Goal: Register for event/course

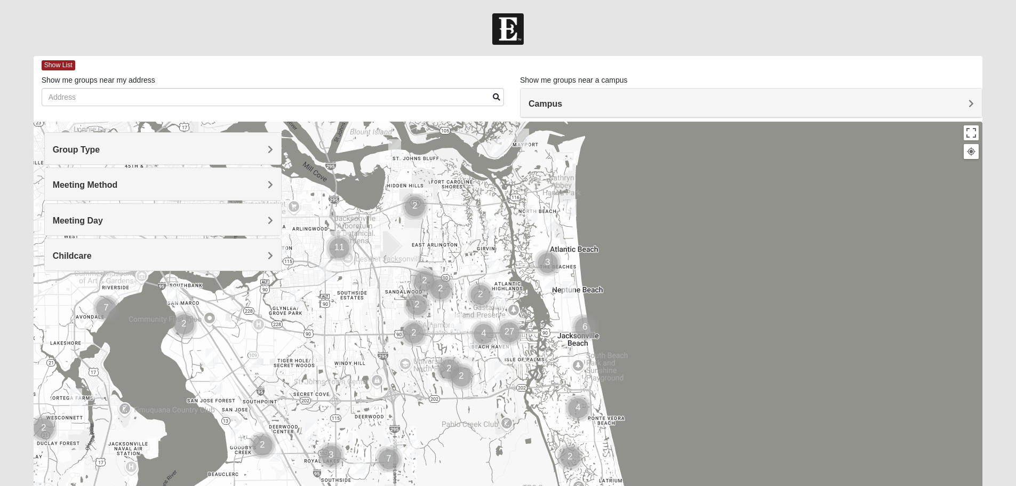
click at [246, 137] on div "Group Type" at bounding box center [163, 148] width 236 height 31
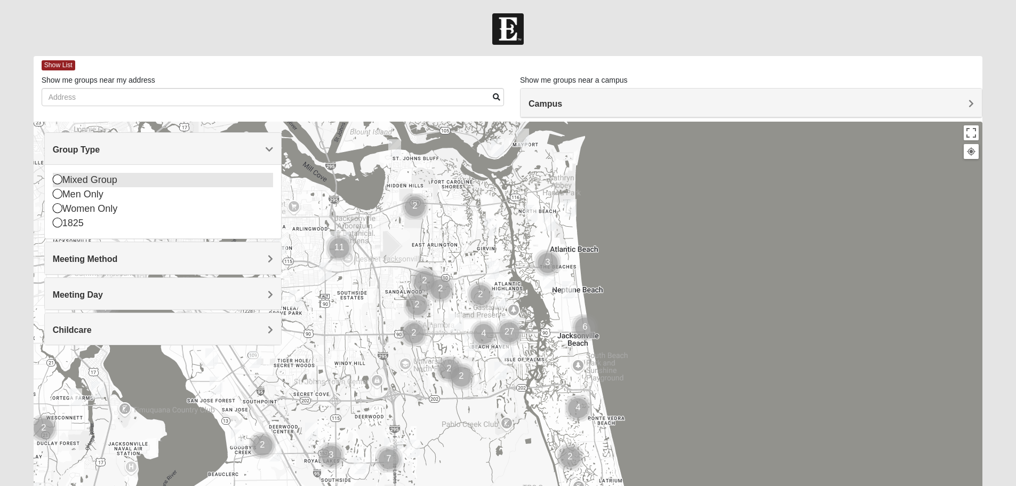
click at [136, 178] on div "Mixed Group" at bounding box center [163, 180] width 220 height 14
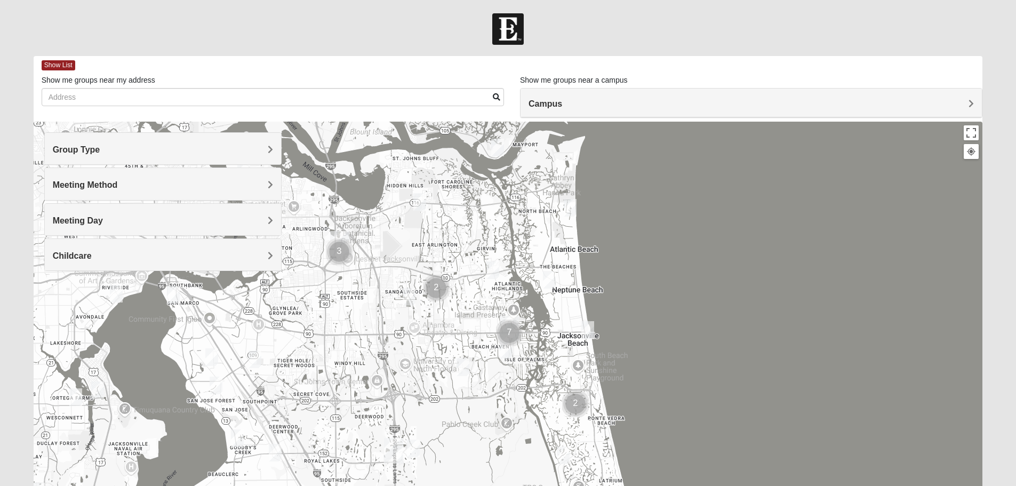
click at [184, 190] on div "Meeting Method" at bounding box center [163, 183] width 236 height 31
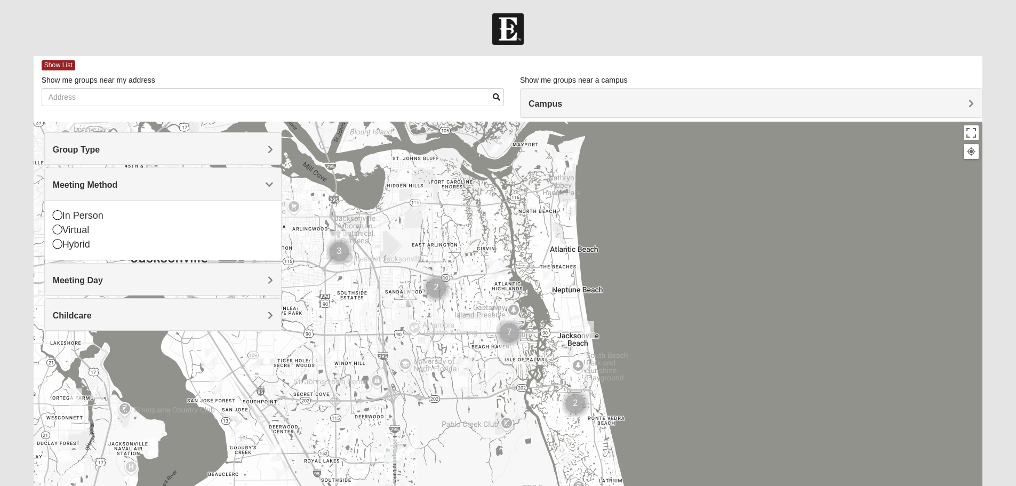
click at [183, 191] on div "Meeting Method" at bounding box center [163, 183] width 236 height 31
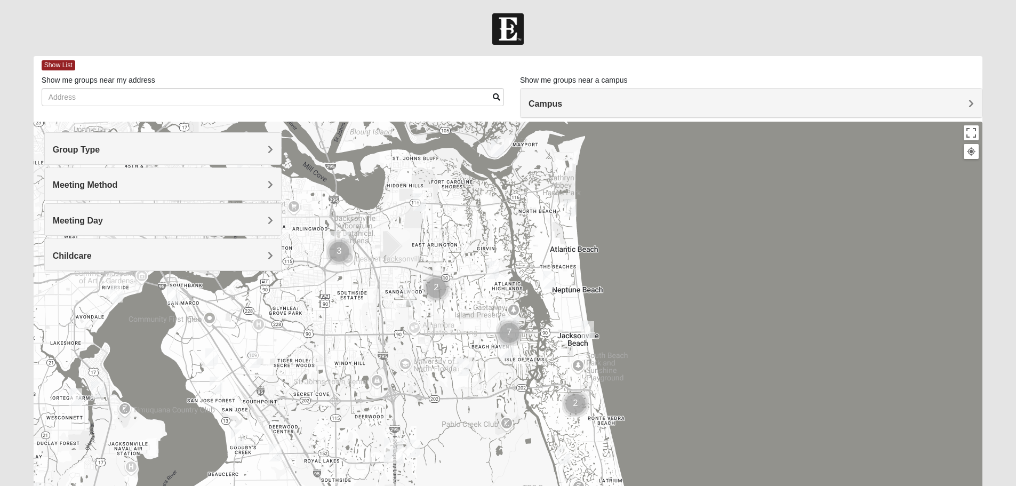
click at [181, 193] on div "Meeting Method" at bounding box center [163, 183] width 236 height 31
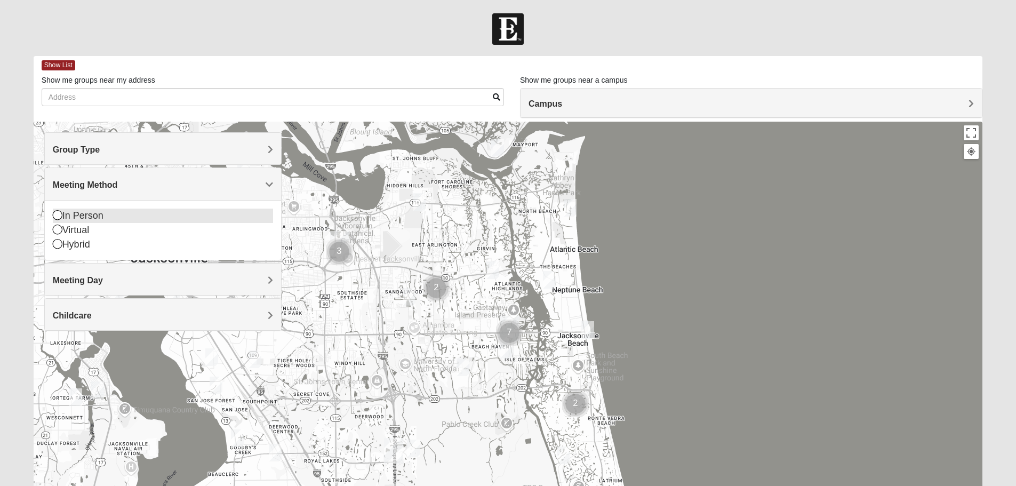
click at [162, 216] on div "In Person" at bounding box center [163, 216] width 220 height 14
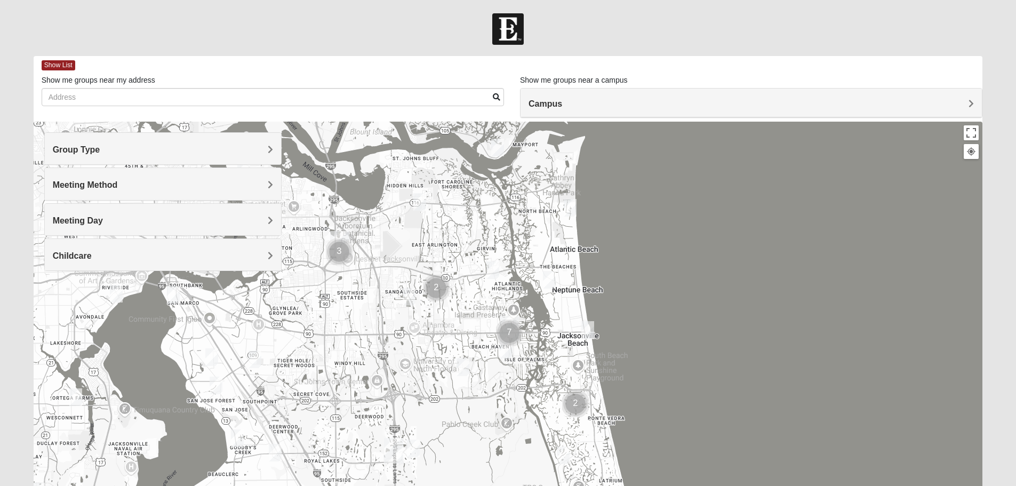
click at [160, 232] on div "Meeting Day" at bounding box center [163, 219] width 236 height 31
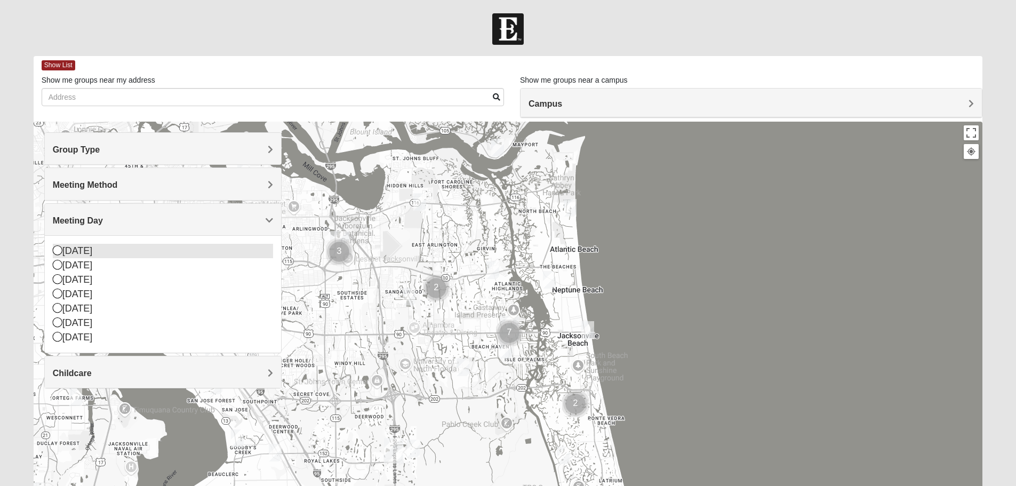
click at [137, 254] on div "[DATE]" at bounding box center [163, 251] width 220 height 14
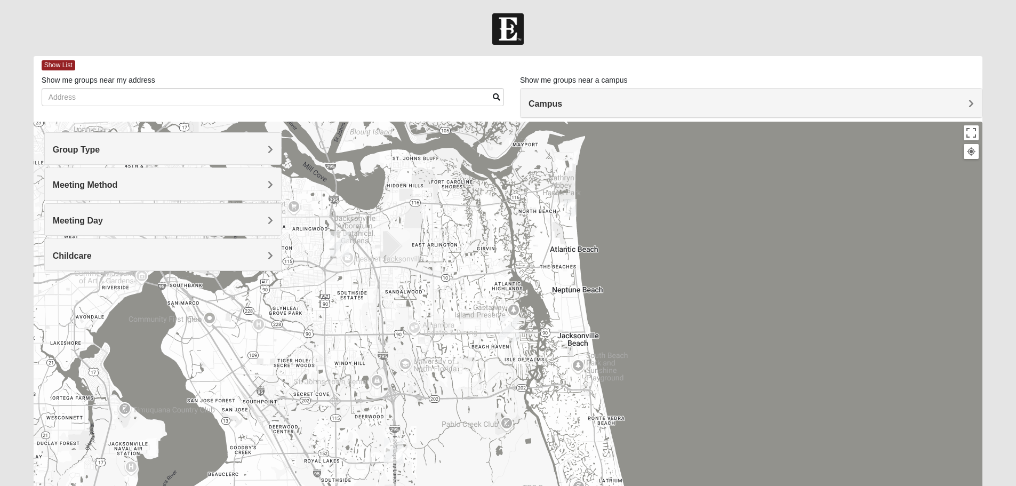
click at [143, 227] on div "Meeting Day" at bounding box center [163, 219] width 236 height 31
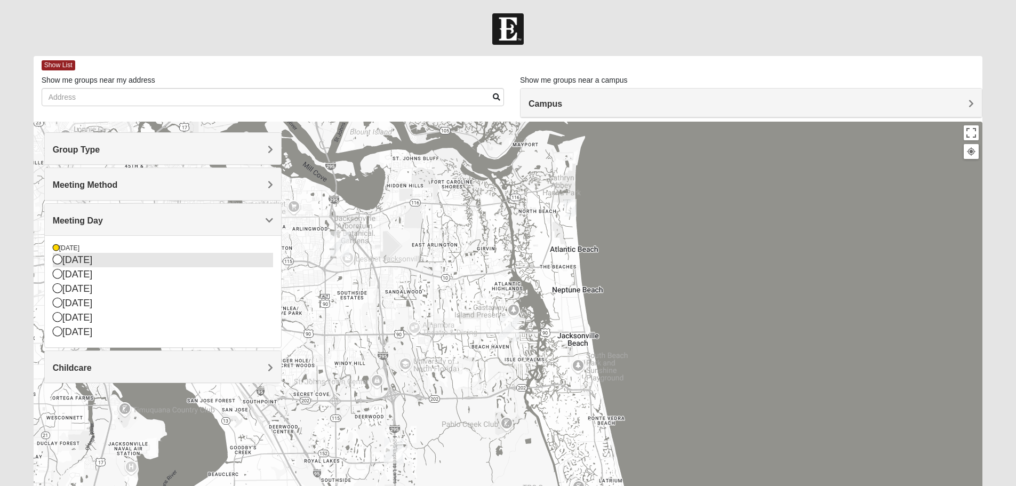
click at [128, 260] on div "[DATE]" at bounding box center [163, 260] width 220 height 14
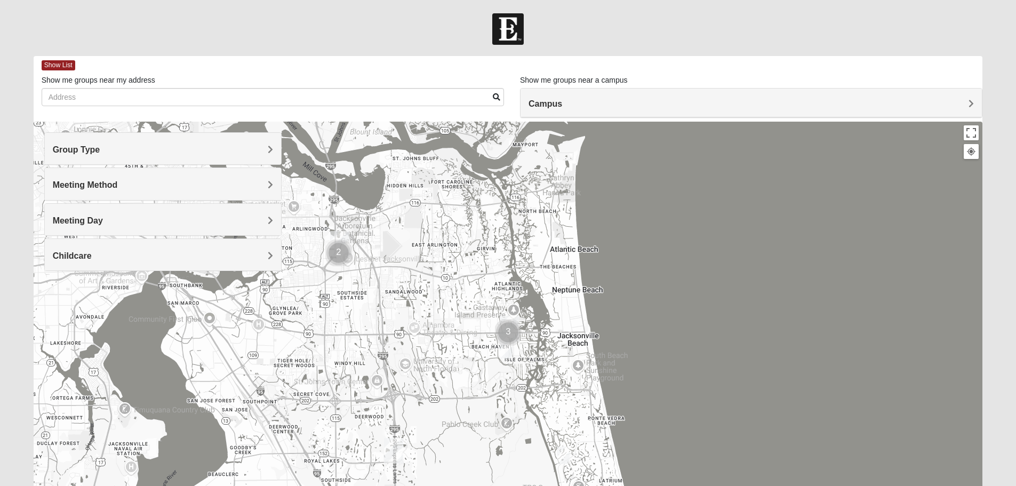
click at [135, 232] on div "Meeting Day" at bounding box center [163, 219] width 236 height 31
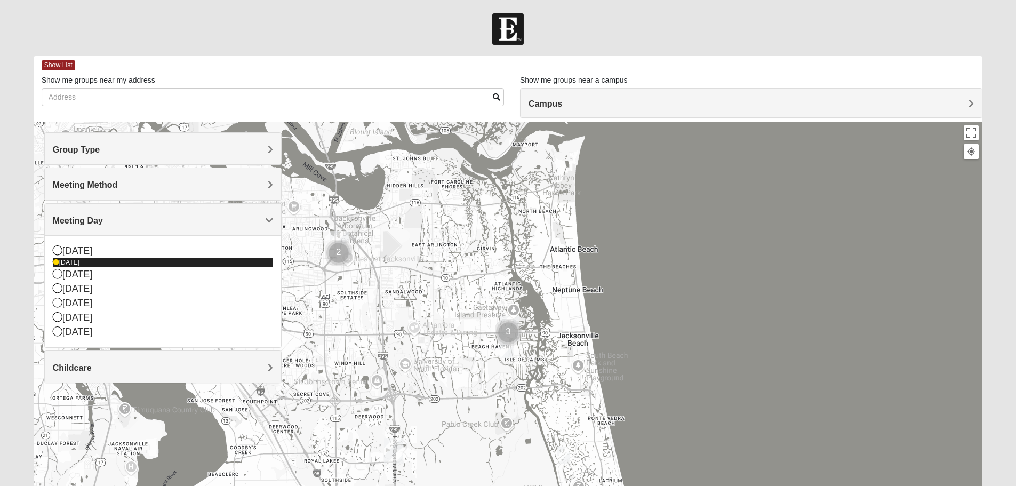
click at [96, 266] on div "[DATE]" at bounding box center [163, 262] width 220 height 9
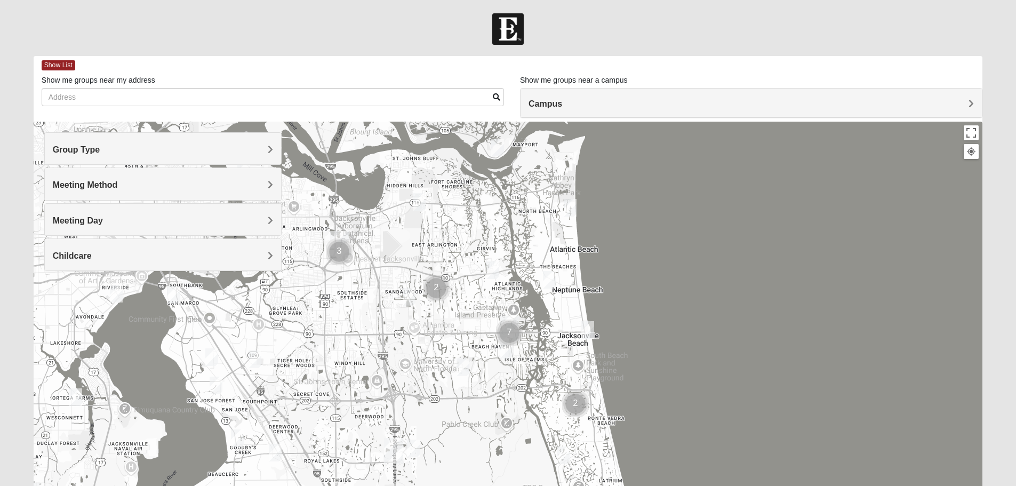
click at [119, 266] on div "Childcare" at bounding box center [163, 254] width 236 height 31
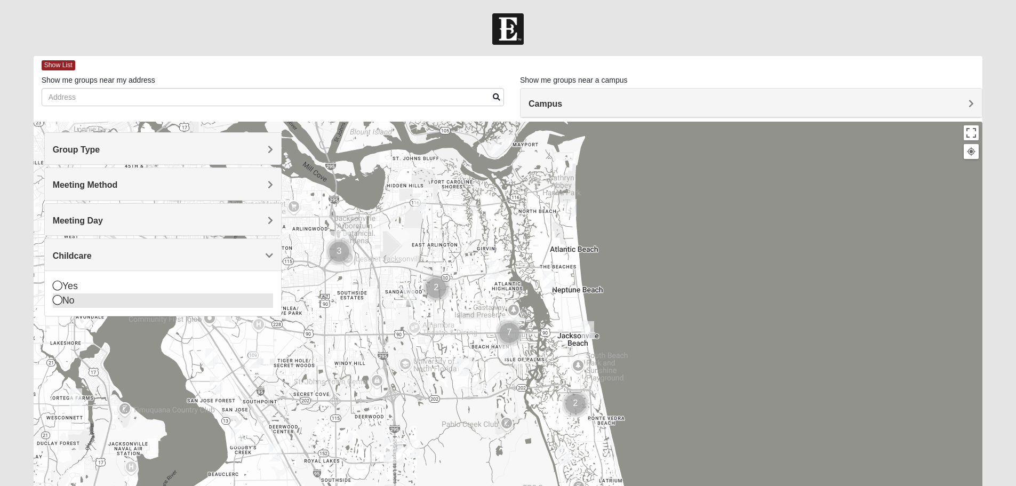
click at [84, 304] on div "No" at bounding box center [163, 300] width 220 height 14
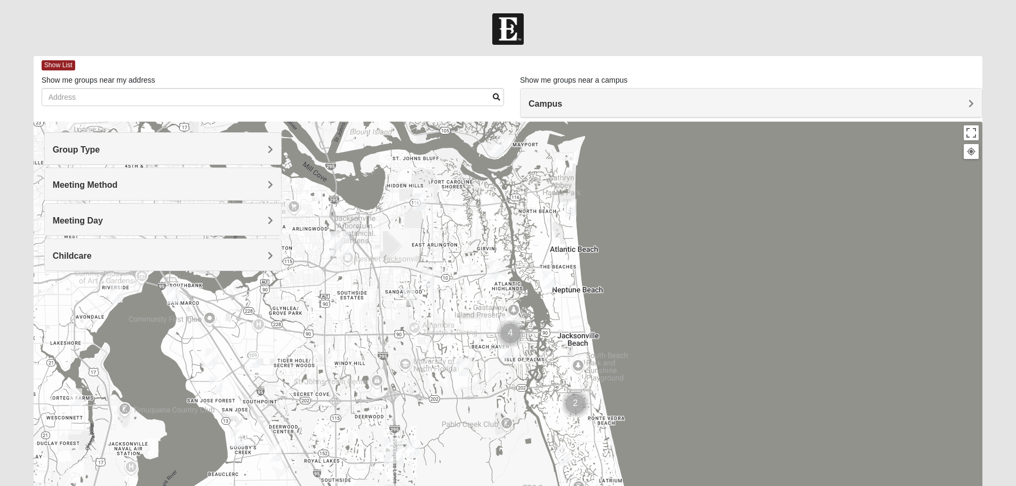
click at [504, 349] on img "Mixed Irish 32224" at bounding box center [506, 350] width 13 height 18
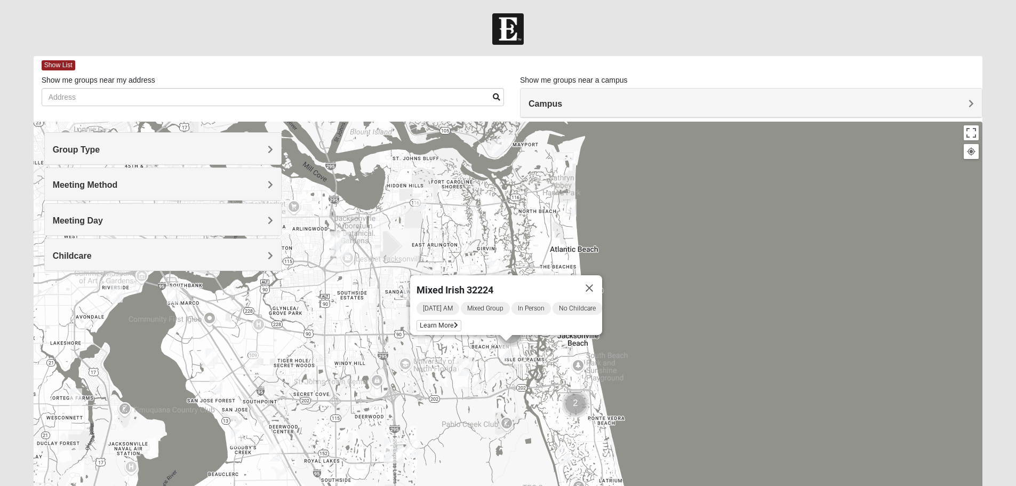
click at [495, 267] on img "Mixed Luehring 32224" at bounding box center [493, 270] width 13 height 18
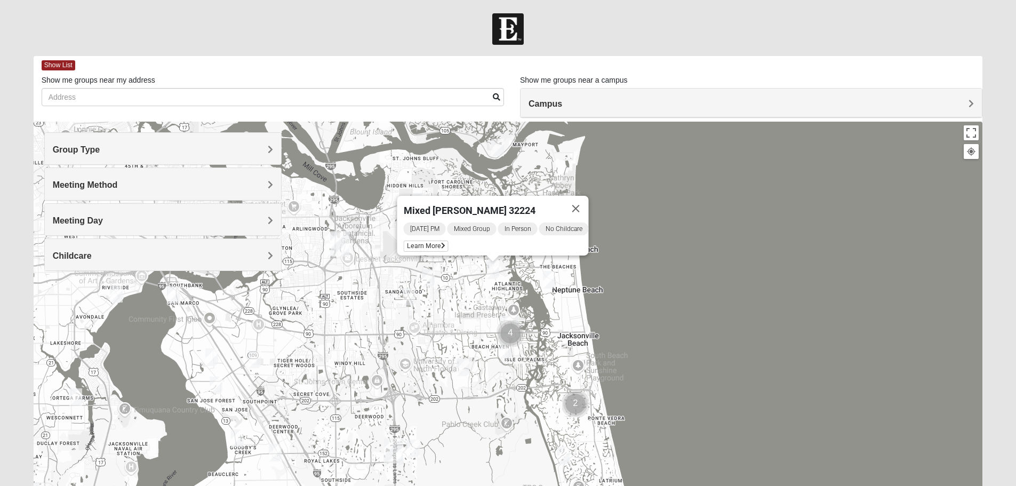
click at [461, 368] on img "Mixed Slack 32224" at bounding box center [463, 368] width 13 height 18
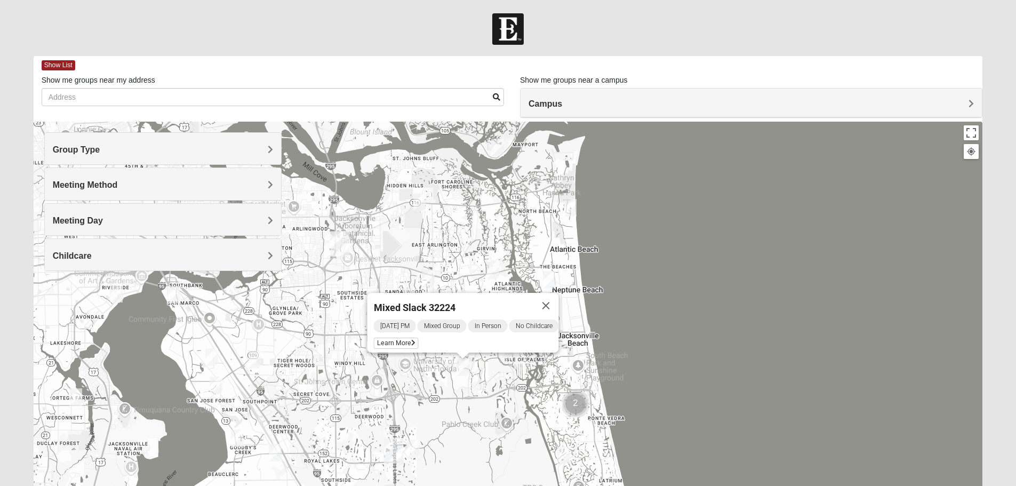
click at [419, 205] on img "Mixed Vilagi 32225" at bounding box center [419, 202] width 13 height 18
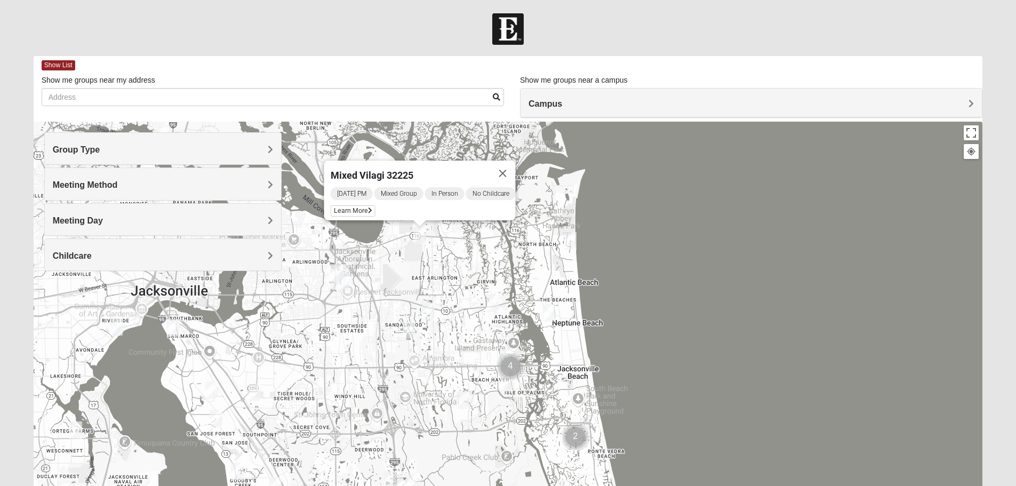
click at [574, 246] on img "Mixed Lammie 32233" at bounding box center [570, 241] width 13 height 18
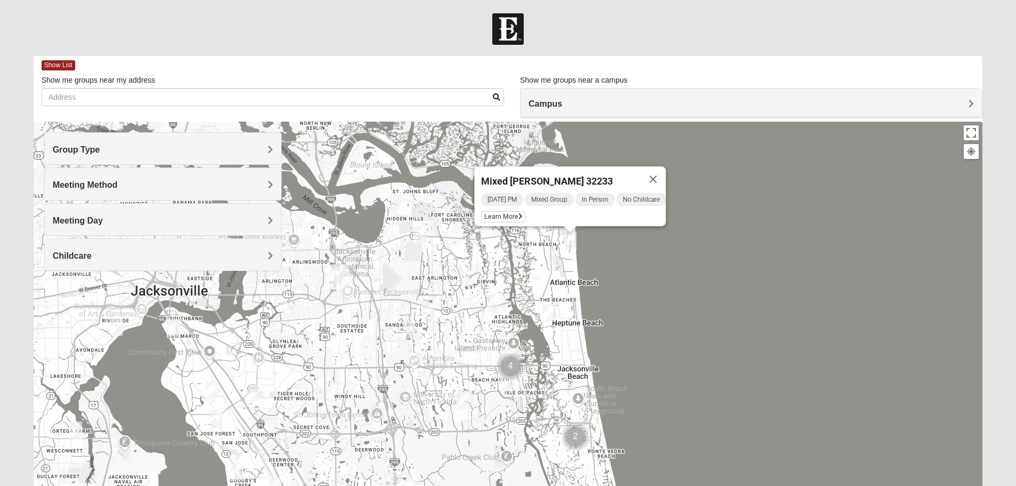
click at [552, 317] on img "Mixed Carter 32266" at bounding box center [549, 313] width 13 height 18
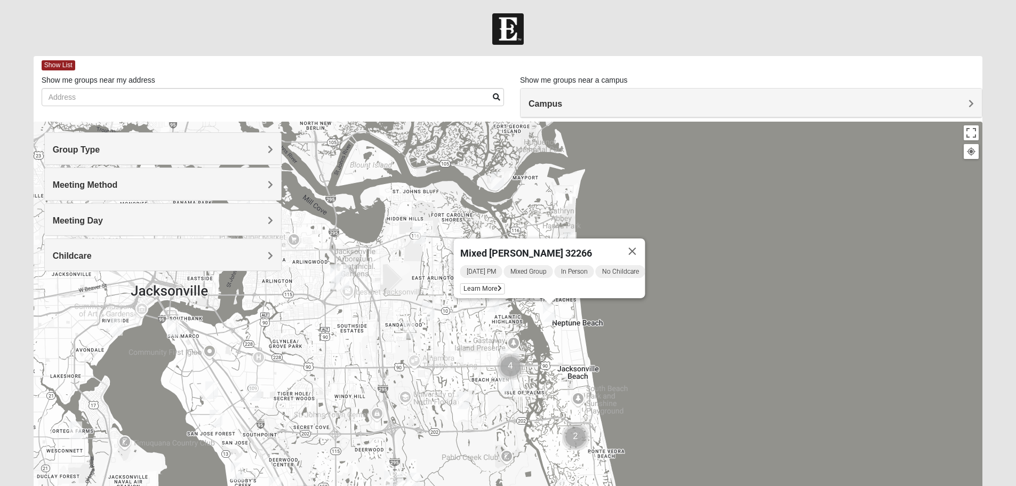
click at [483, 289] on div "[DATE] PM Mixed Group In Person No Childcare Learn More" at bounding box center [552, 281] width 185 height 34
drag, startPoint x: 483, startPoint y: 289, endPoint x: 490, endPoint y: 283, distance: 9.4
click at [490, 283] on div "[DATE] PM Mixed Group In Person No Childcare Learn More" at bounding box center [552, 281] width 185 height 34
click at [497, 285] on icon at bounding box center [499, 288] width 4 height 6
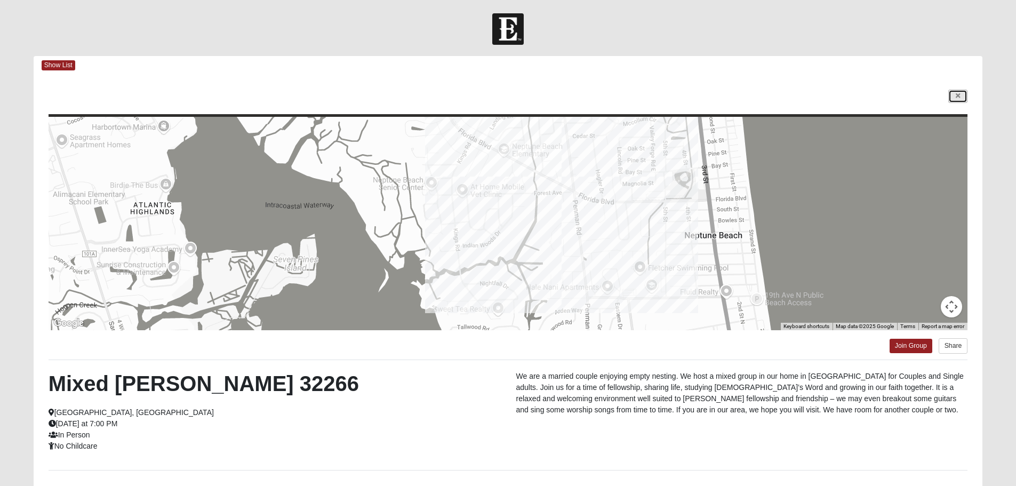
click at [956, 93] on icon at bounding box center [958, 96] width 4 height 6
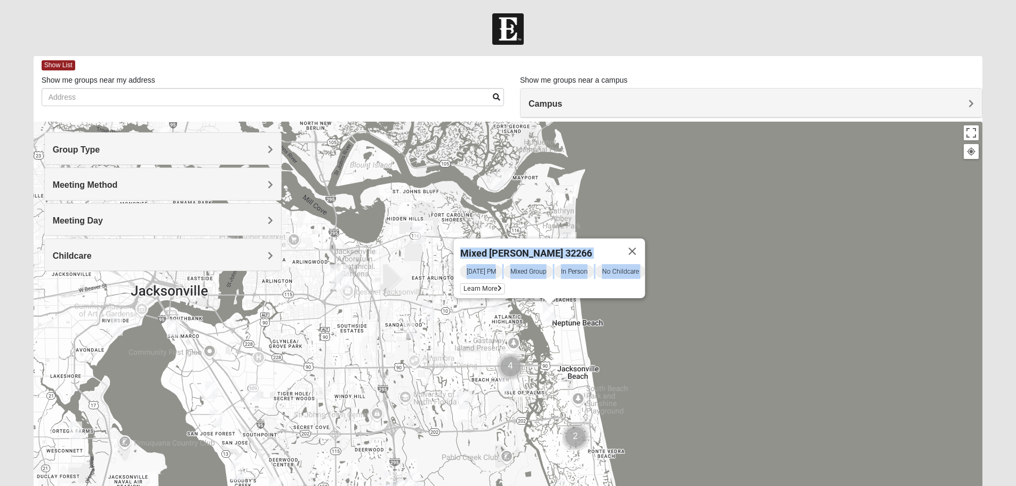
click at [508, 389] on img "Mixed Irish 32224" at bounding box center [506, 383] width 13 height 18
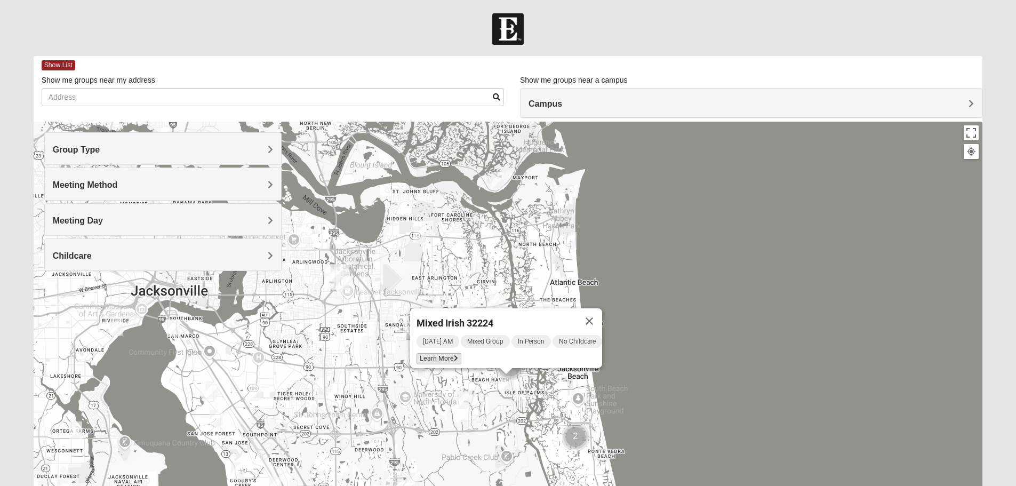
click at [443, 354] on span "Learn More" at bounding box center [439, 358] width 45 height 11
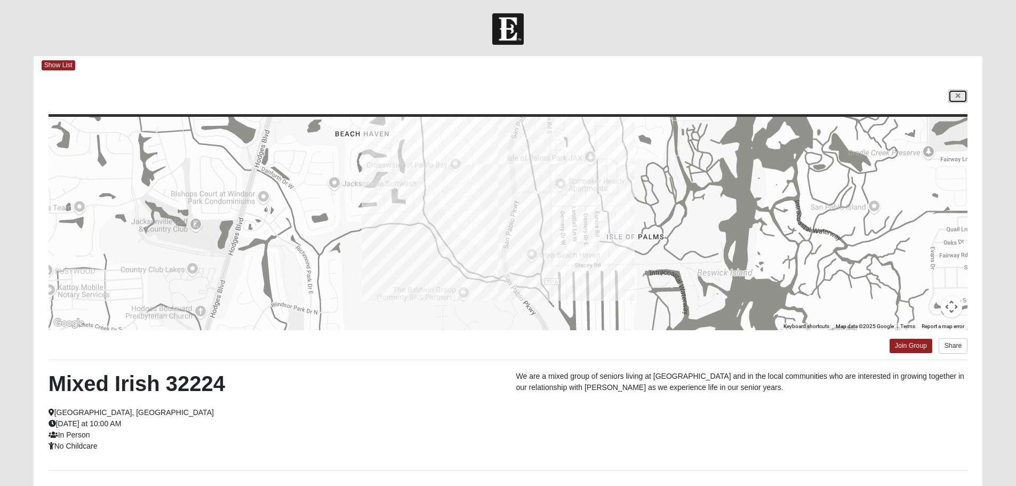
click at [956, 96] on icon at bounding box center [958, 96] width 4 height 6
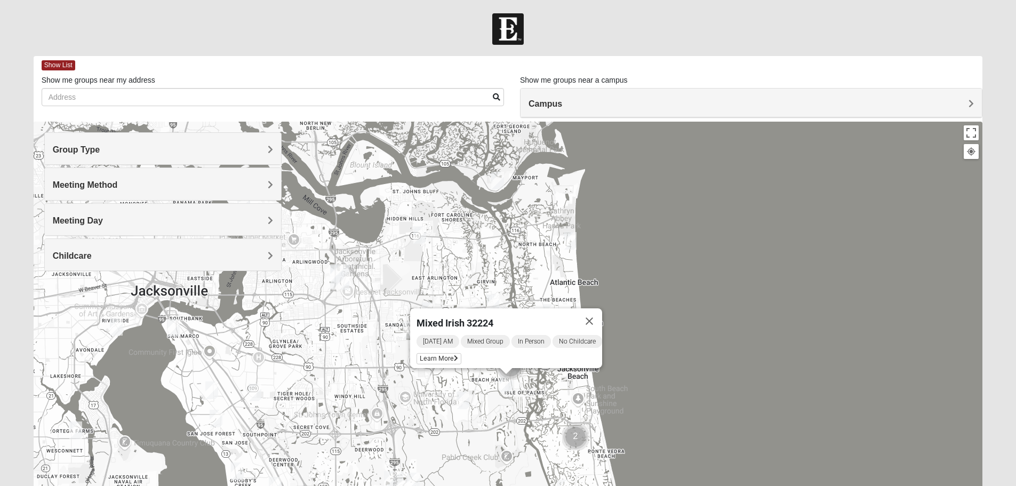
click at [593, 407] on div "Mixed Irish 32224 [DATE] AM Mixed Group In Person No Childcare Learn More" at bounding box center [509, 335] width 950 height 427
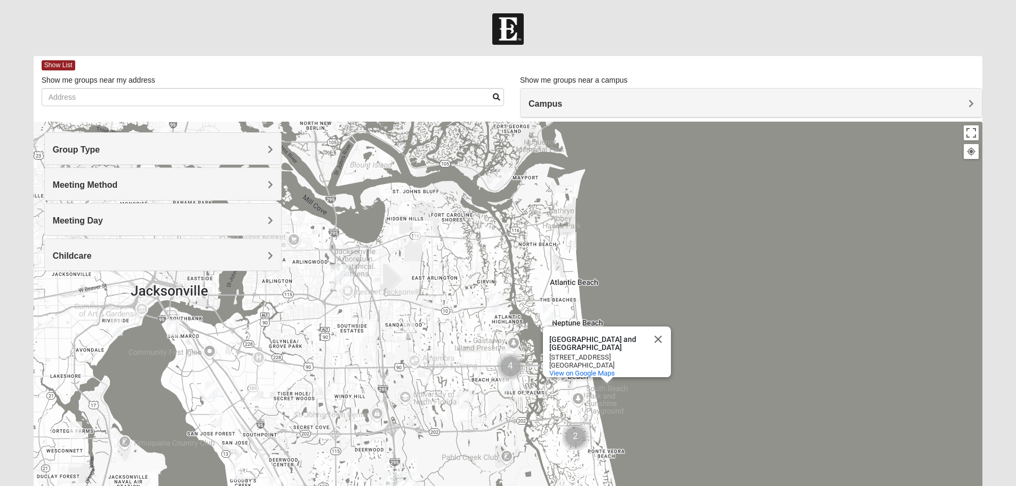
click at [494, 296] on img "Mixed Luehring 32224" at bounding box center [493, 304] width 13 height 18
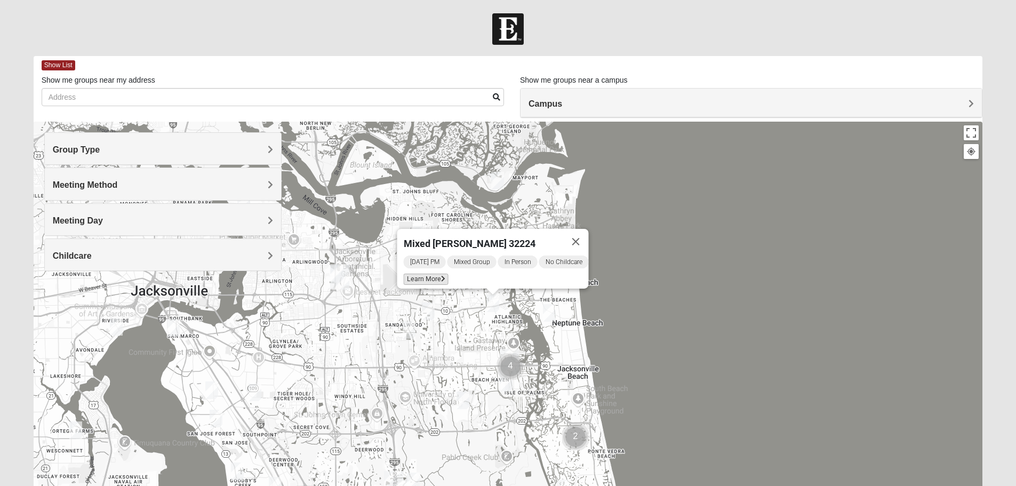
click at [427, 274] on span "Learn More" at bounding box center [425, 279] width 45 height 11
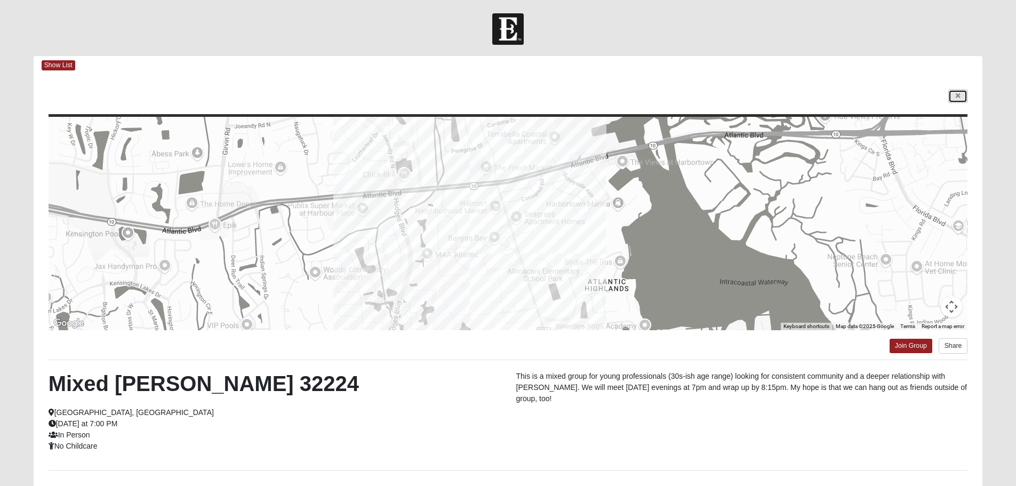
click at [964, 97] on link at bounding box center [958, 96] width 19 height 13
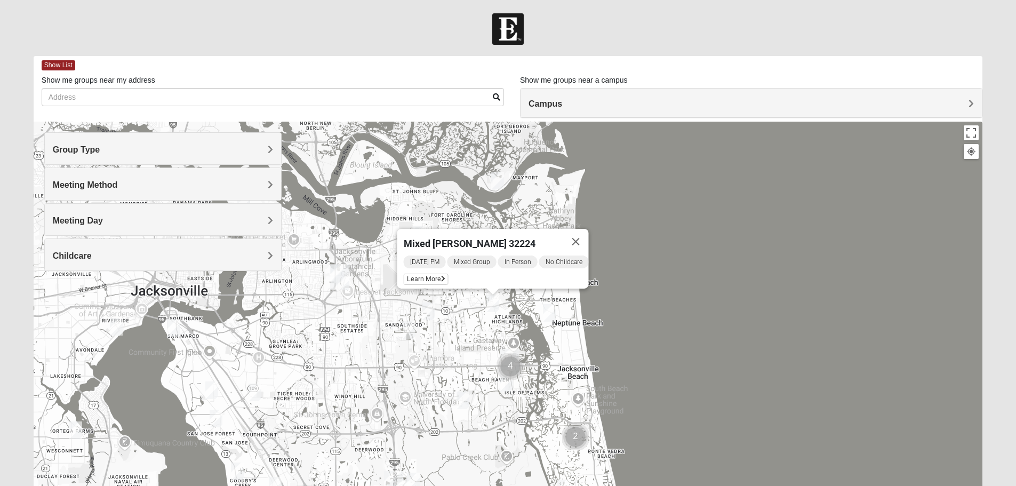
click at [554, 310] on img "Mixed Carter 32266" at bounding box center [549, 313] width 13 height 18
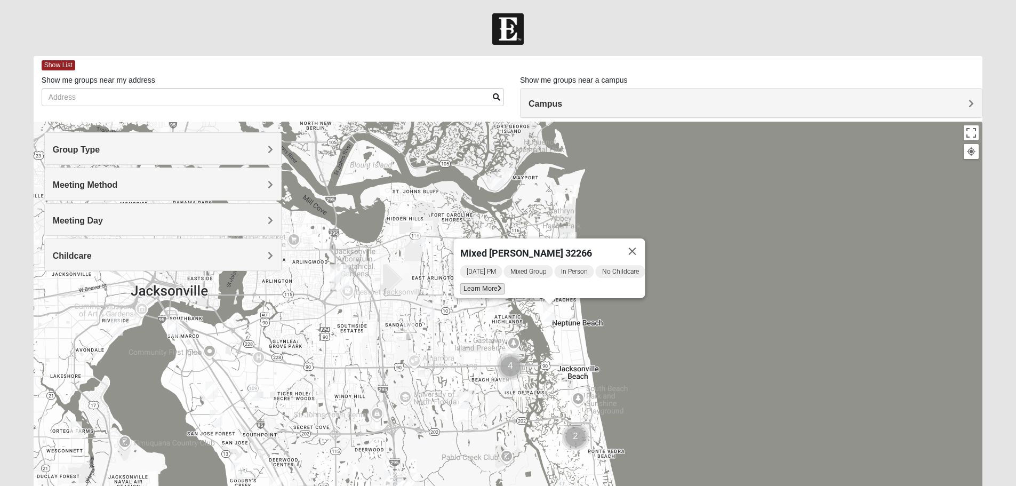
click at [479, 283] on span "Learn More" at bounding box center [482, 288] width 45 height 11
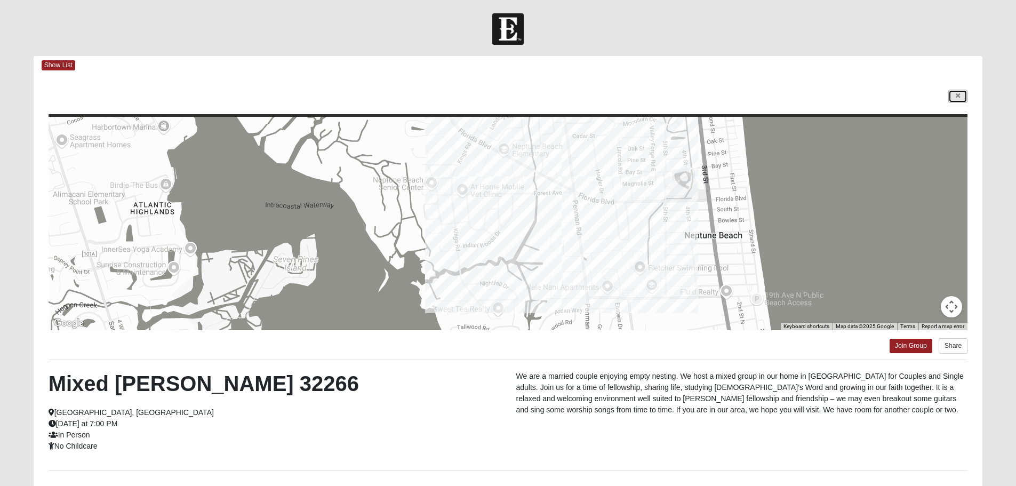
click at [952, 97] on link at bounding box center [958, 96] width 19 height 13
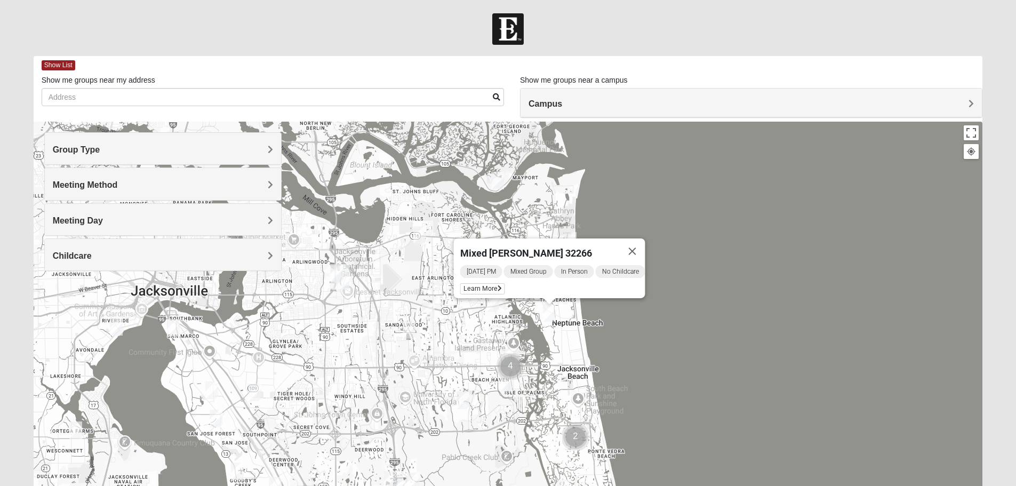
click at [428, 313] on img "Mixed Maytum 32224" at bounding box center [428, 312] width 13 height 18
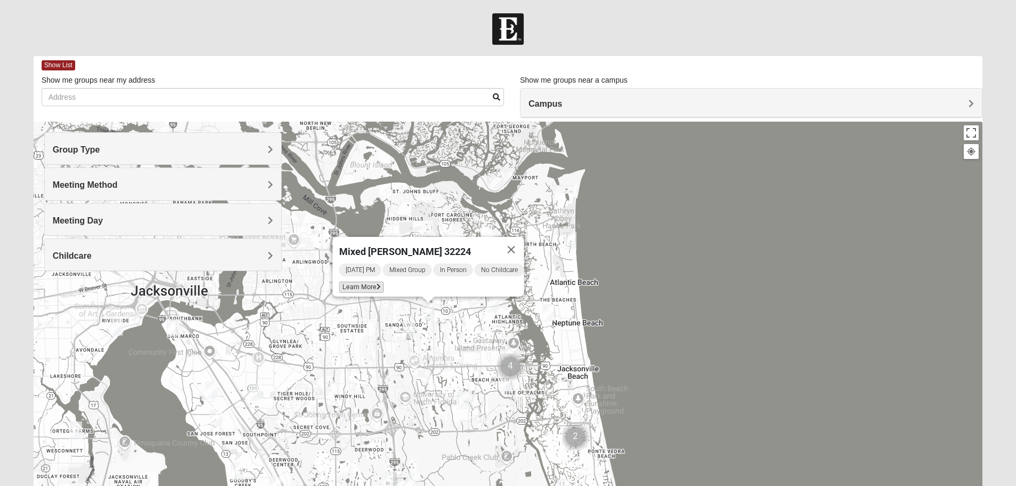
click at [362, 282] on span "Learn More" at bounding box center [361, 287] width 45 height 11
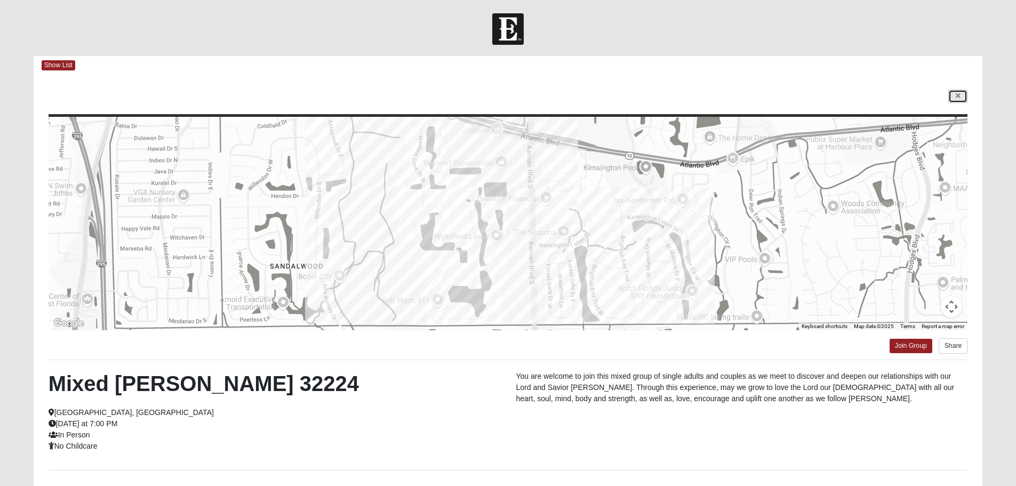
click at [961, 90] on link at bounding box center [958, 96] width 19 height 13
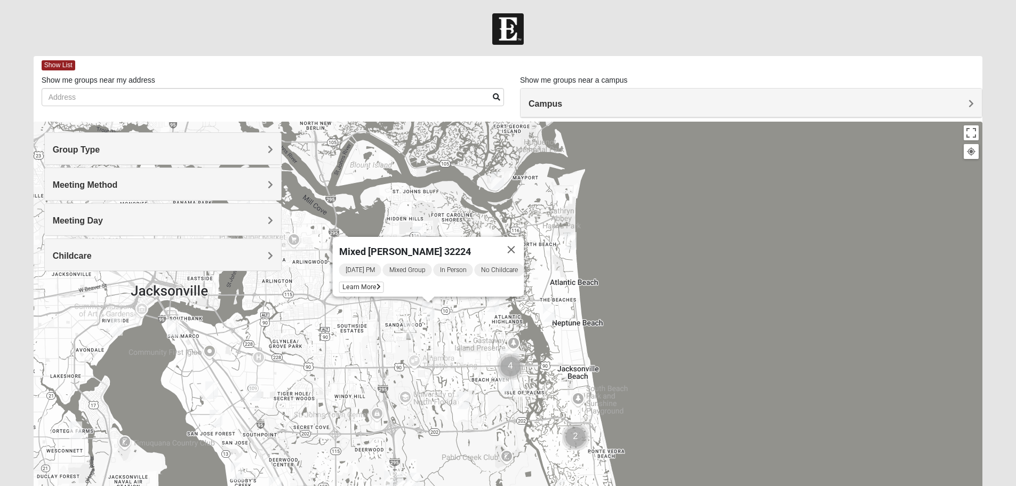
click at [408, 335] on img "Mixed Davis 32246" at bounding box center [409, 330] width 13 height 18
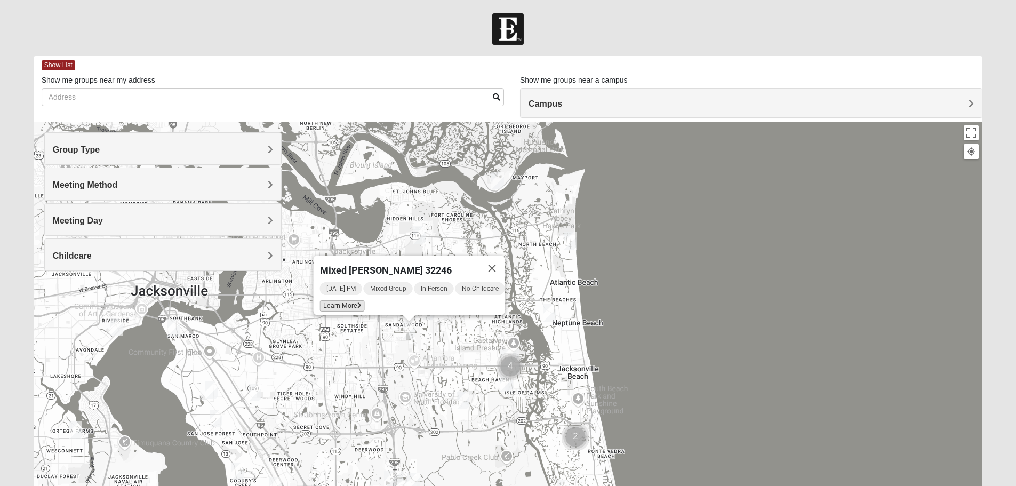
click at [339, 304] on span "Learn More" at bounding box center [342, 305] width 45 height 11
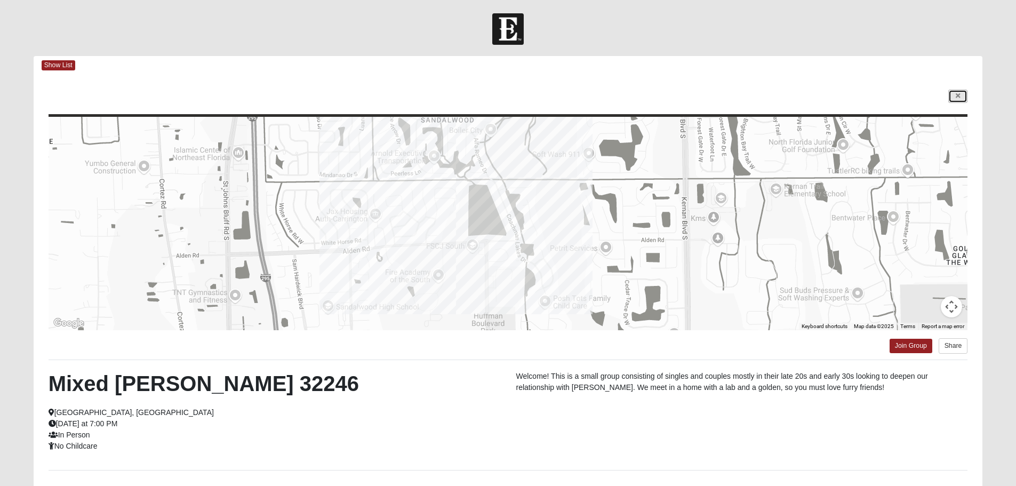
click at [967, 93] on link at bounding box center [958, 96] width 19 height 13
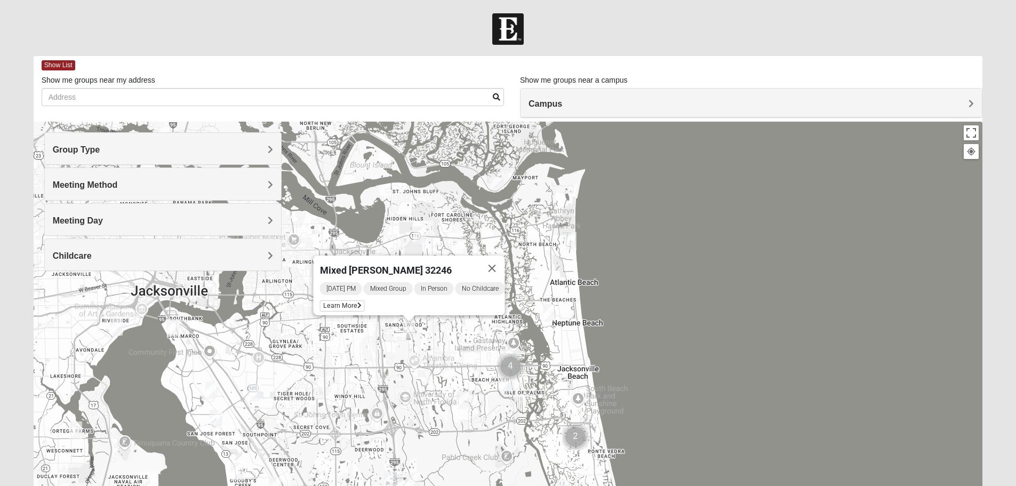
click at [443, 379] on div "Mixed [PERSON_NAME] 32246 [DATE] PM Mixed Group In Person No Childcare Learn Mo…" at bounding box center [509, 335] width 950 height 427
click at [448, 365] on div "Mixed [PERSON_NAME] 32246 [DATE] PM Mixed Group In Person No Childcare Learn Mo…" at bounding box center [509, 335] width 950 height 427
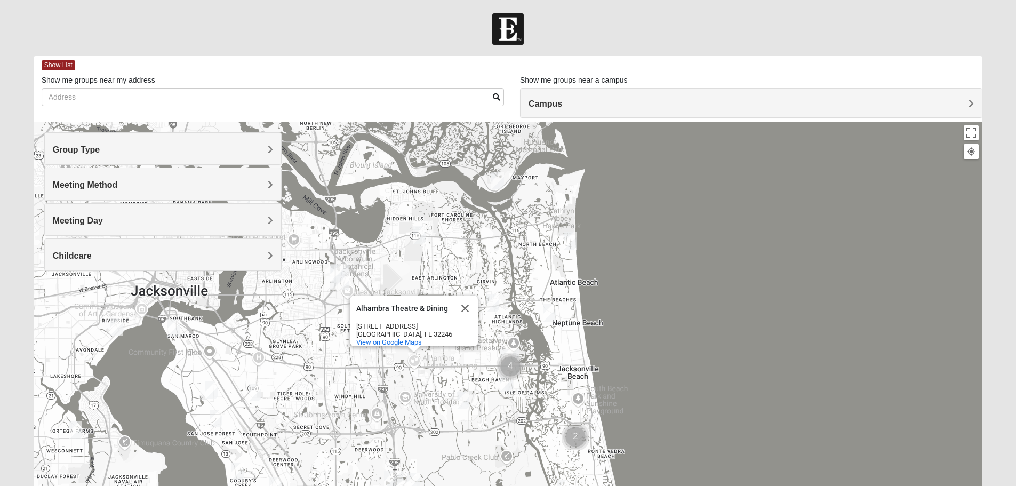
click at [336, 275] on img "Arlington" at bounding box center [339, 277] width 19 height 26
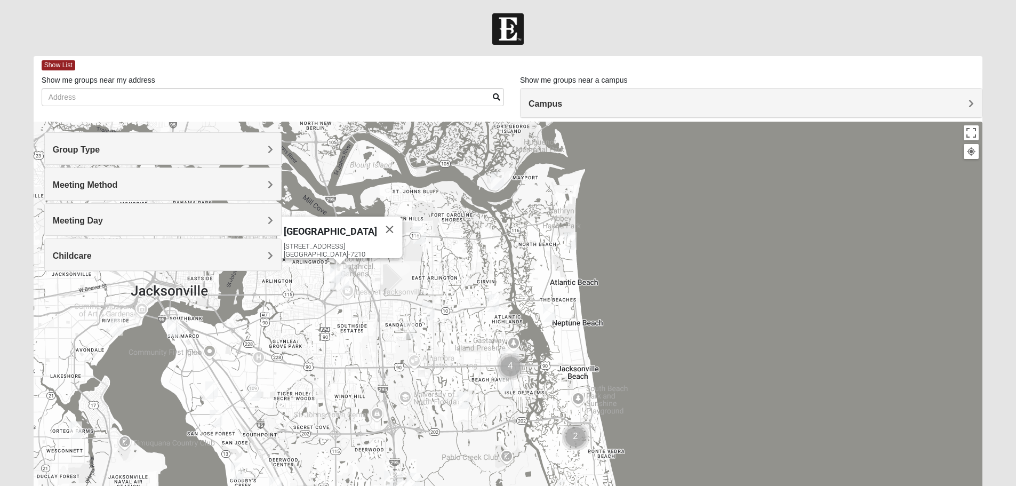
click at [512, 351] on img "San Pablo" at bounding box center [509, 362] width 19 height 26
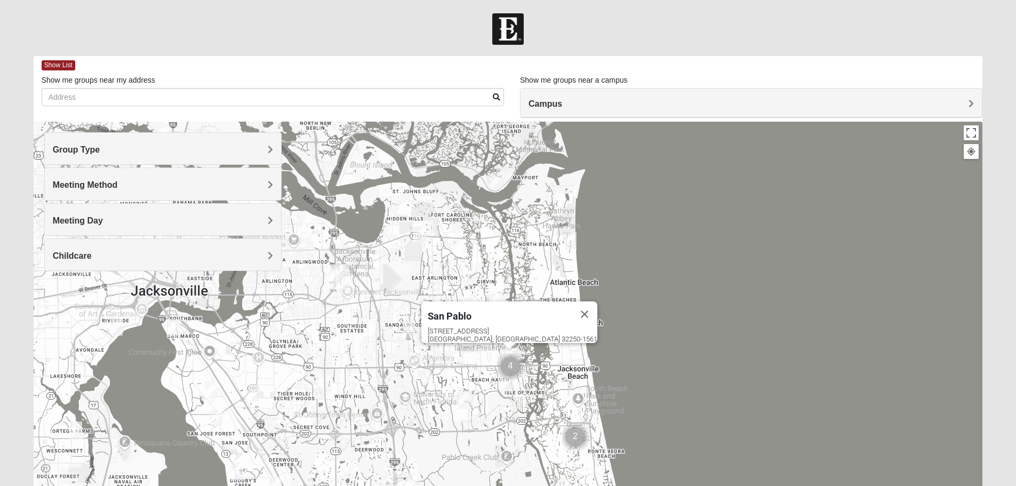
click at [507, 380] on img "Mixed Irish 32224" at bounding box center [506, 383] width 13 height 18
click at [532, 410] on div "Mixed Irish 32224 [DATE] AM Mixed Group In Person No Childcare Learn More" at bounding box center [509, 335] width 950 height 427
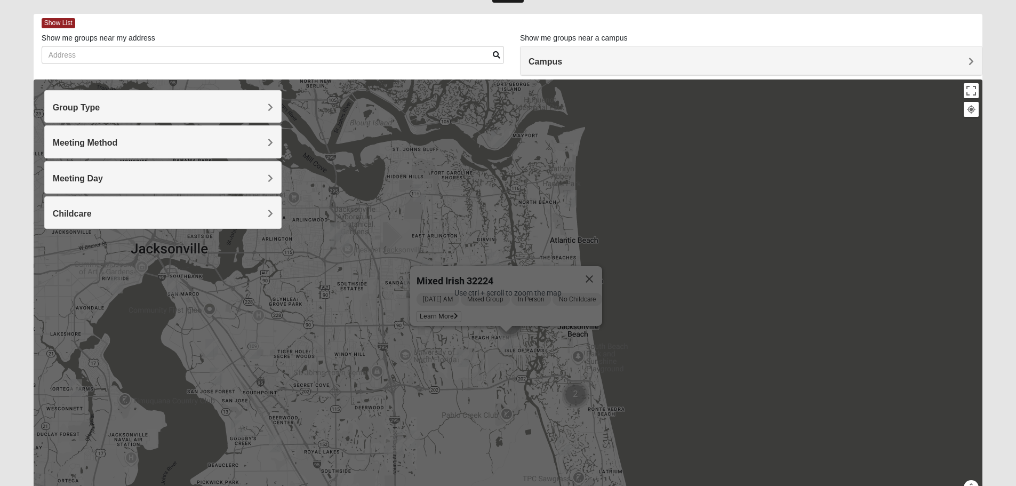
scroll to position [53, 0]
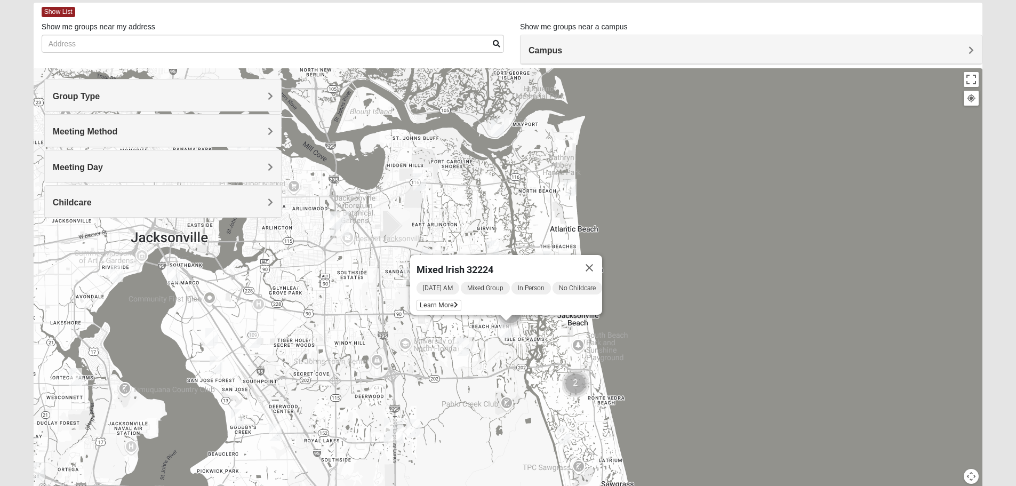
click at [633, 295] on div "Mixed Irish 32224 [DATE] AM Mixed Group In Person No Childcare Learn More" at bounding box center [509, 281] width 950 height 427
click at [596, 261] on button "Close" at bounding box center [590, 268] width 26 height 26
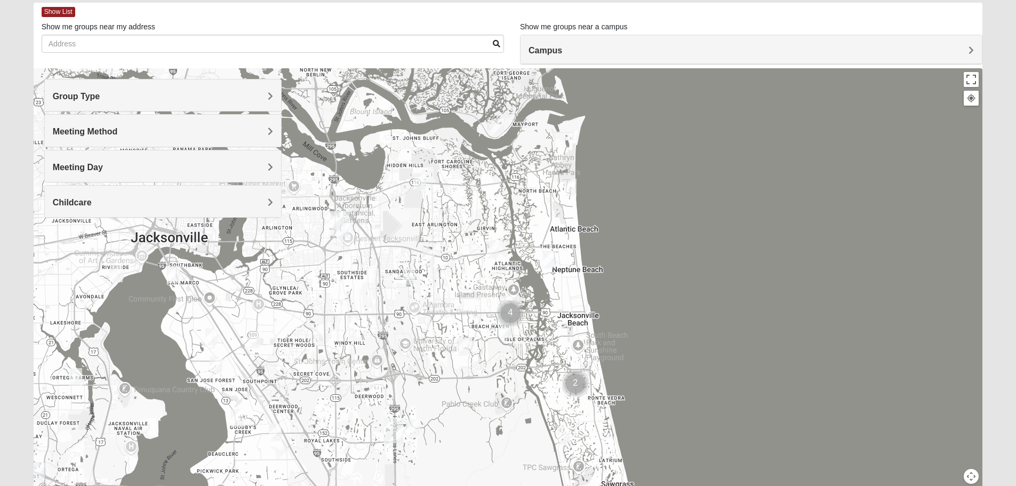
click at [579, 377] on img "Cluster of 2 groups" at bounding box center [575, 383] width 27 height 27
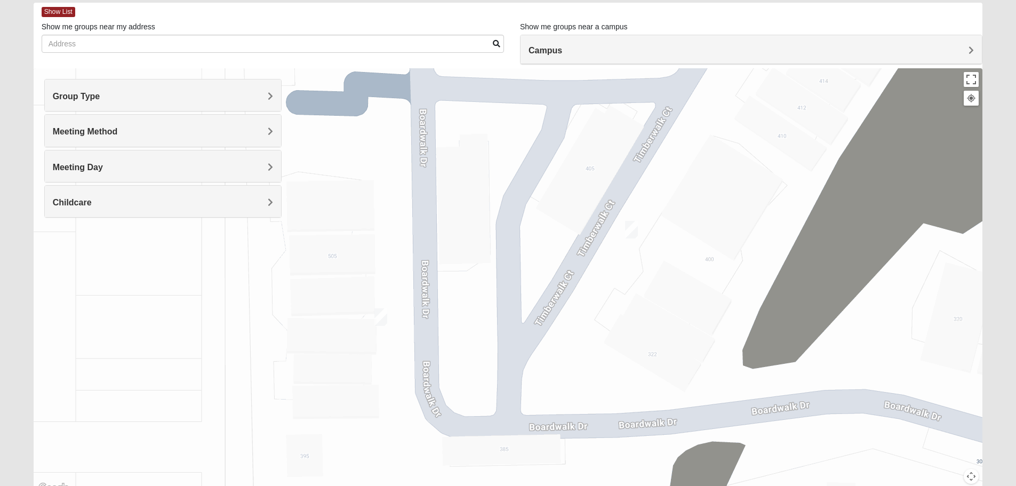
click at [377, 323] on img "Mixed Hays 32082" at bounding box center [381, 317] width 13 height 18
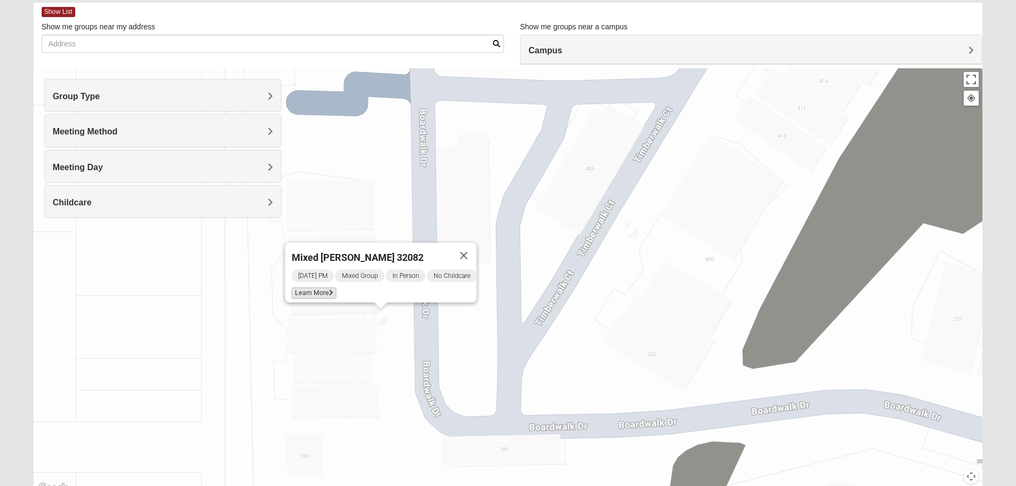
click at [322, 291] on span "Learn More" at bounding box center [313, 293] width 45 height 11
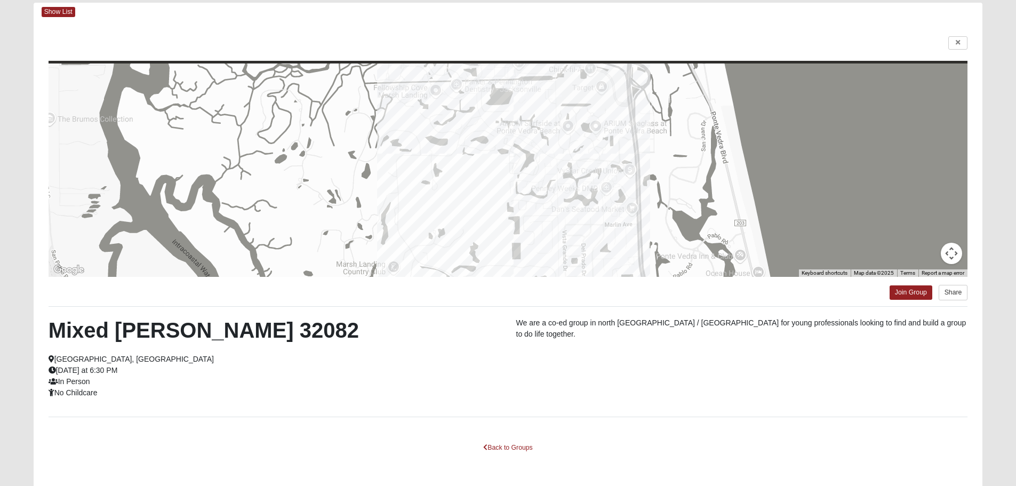
click at [954, 50] on div "← Move left → Move right ↑ Move up ↓ Move down + Zoom in - Zoom out Home Jump l…" at bounding box center [509, 255] width 950 height 468
click at [956, 45] on icon at bounding box center [958, 42] width 4 height 6
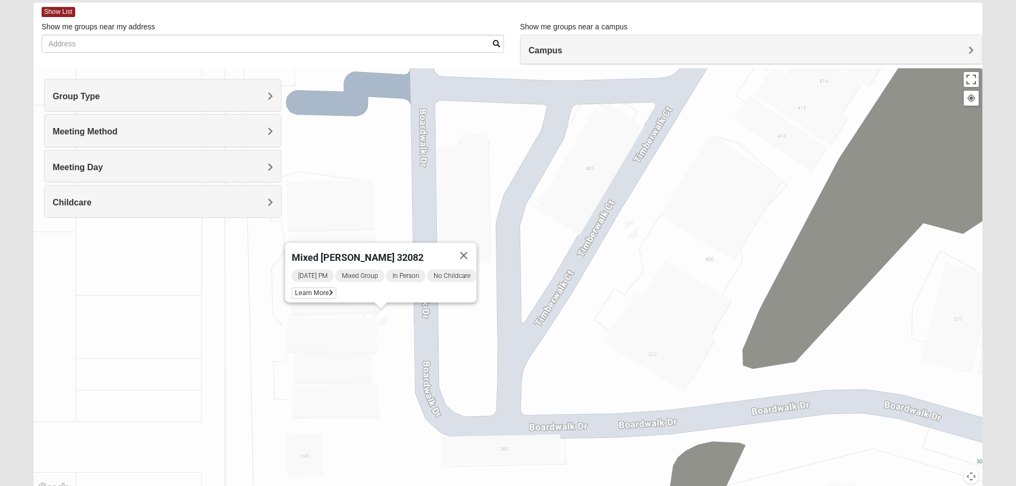
click at [631, 234] on img "Mixed Grooms 32082" at bounding box center [631, 230] width 13 height 18
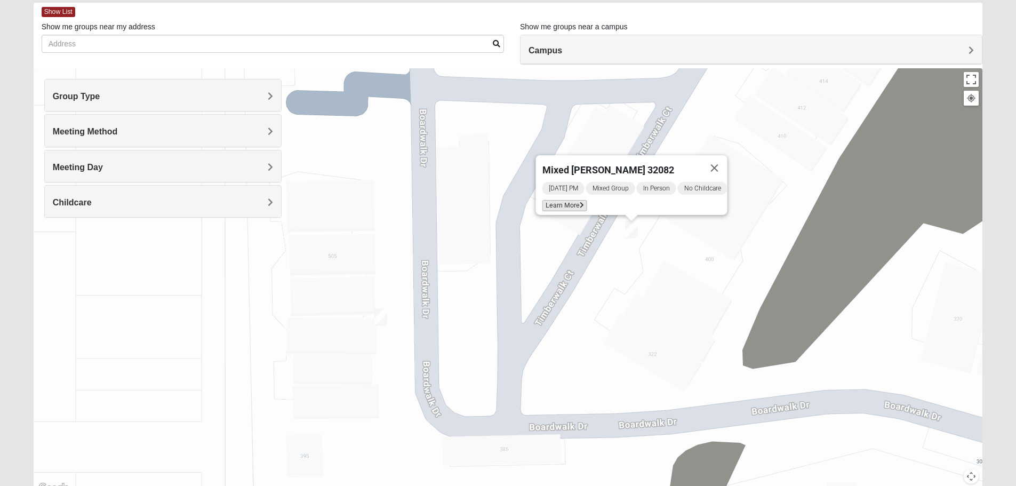
click at [580, 202] on span "Learn More" at bounding box center [564, 205] width 45 height 11
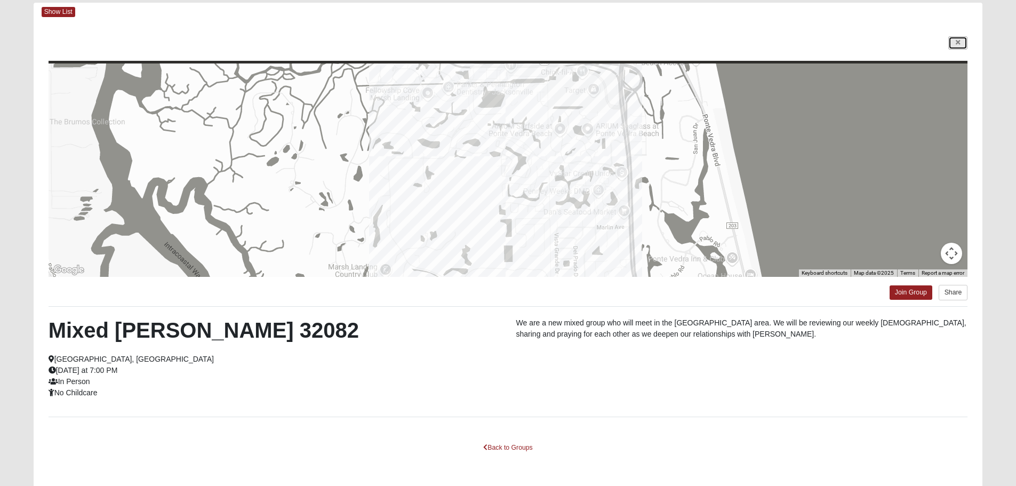
click at [964, 47] on link at bounding box center [958, 42] width 19 height 13
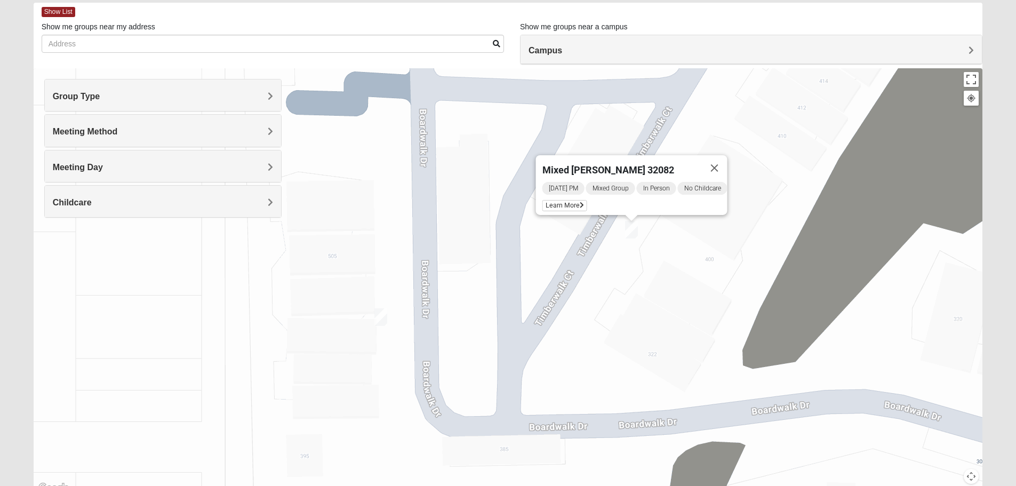
click at [722, 160] on button "Close" at bounding box center [715, 168] width 26 height 26
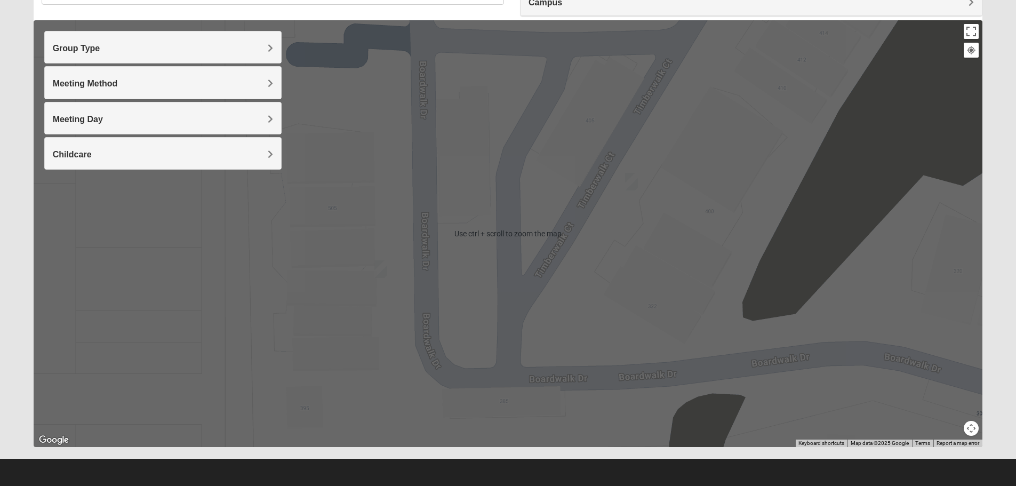
scroll to position [0, 0]
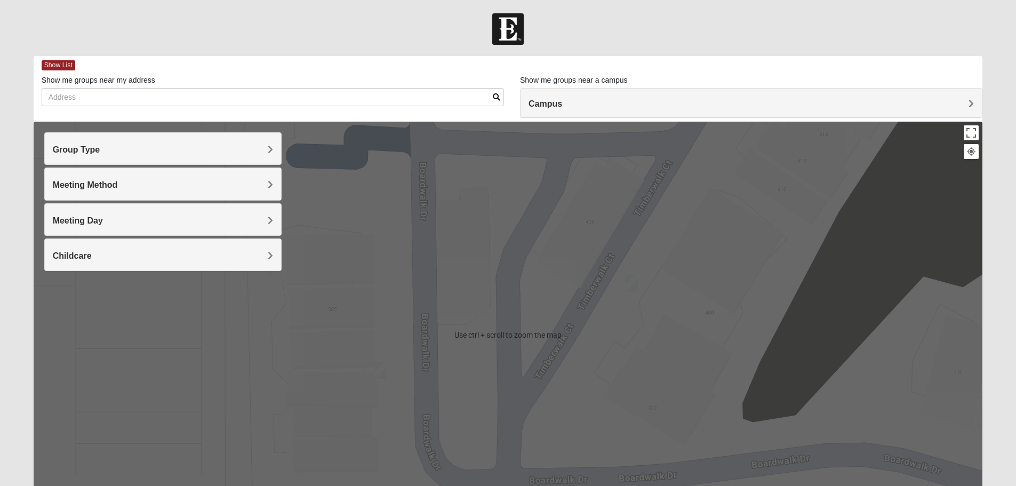
click at [665, 97] on div "Campus" at bounding box center [751, 103] width 461 height 29
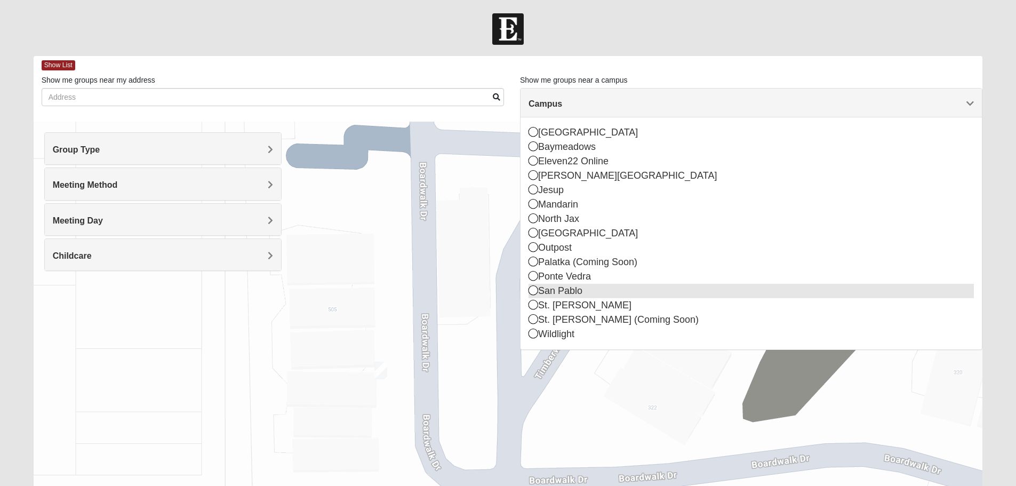
click at [548, 284] on div "San Pablo" at bounding box center [751, 291] width 445 height 14
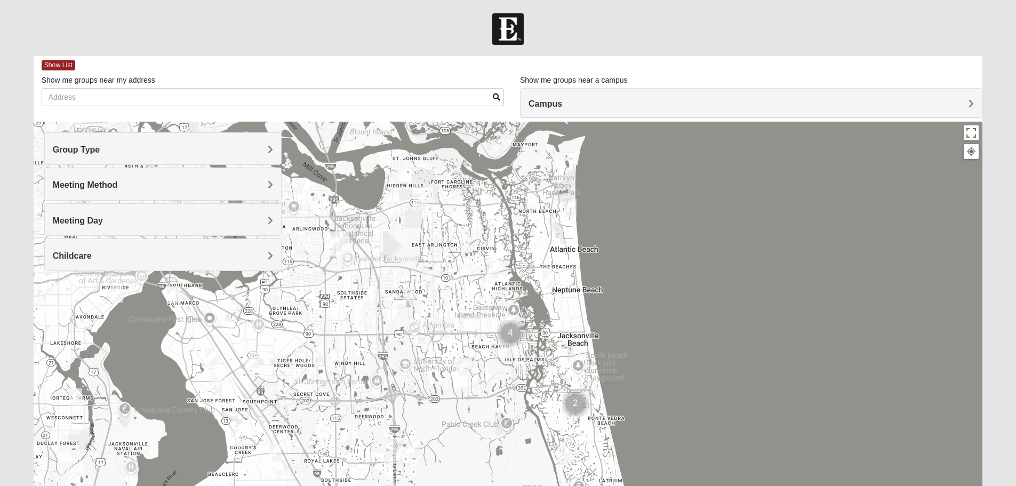
click at [505, 347] on img "Mixed Irish 32224" at bounding box center [506, 350] width 13 height 18
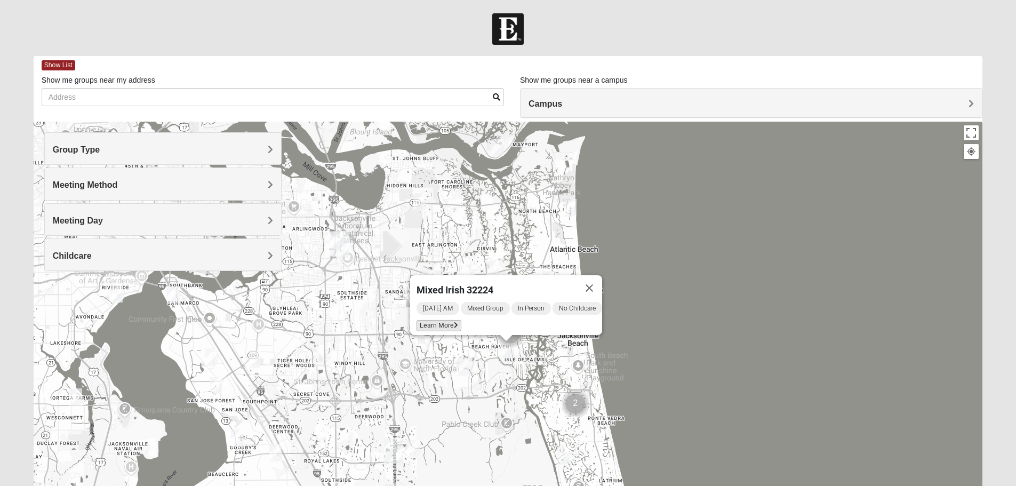
click at [445, 321] on span "Learn More" at bounding box center [439, 325] width 45 height 11
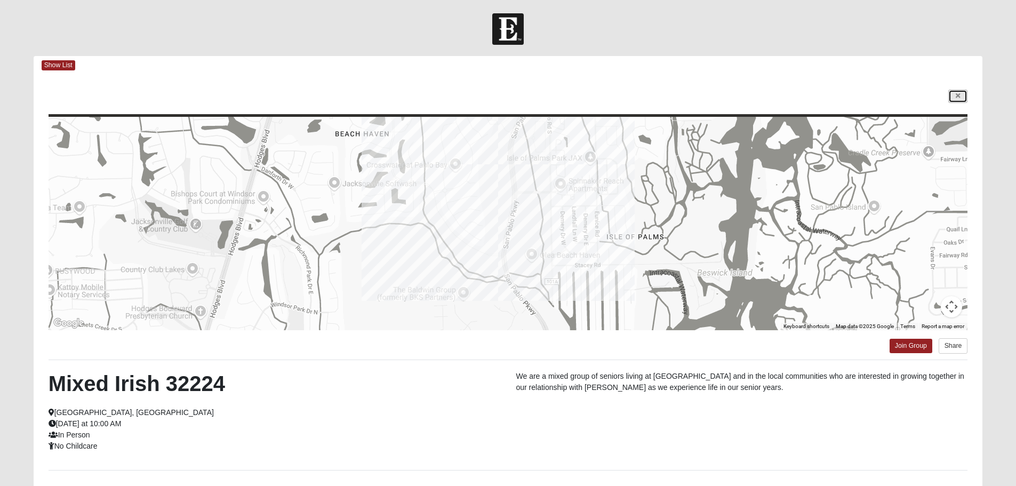
click at [968, 96] on link at bounding box center [958, 96] width 19 height 13
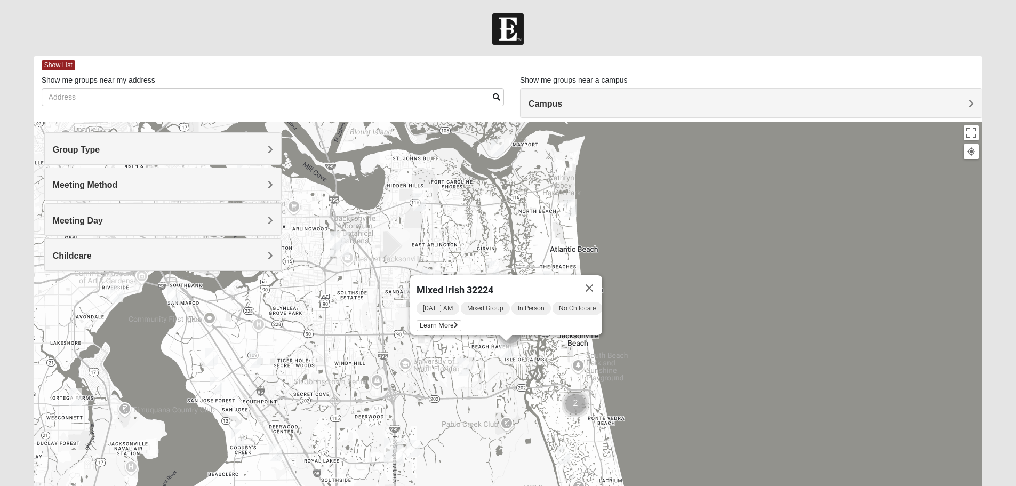
click at [524, 249] on div "Mixed Irish 32224 [DATE] AM Mixed Group In Person No Childcare Learn More" at bounding box center [509, 335] width 950 height 427
click at [489, 265] on img "Mixed Luehring 32224" at bounding box center [493, 270] width 13 height 18
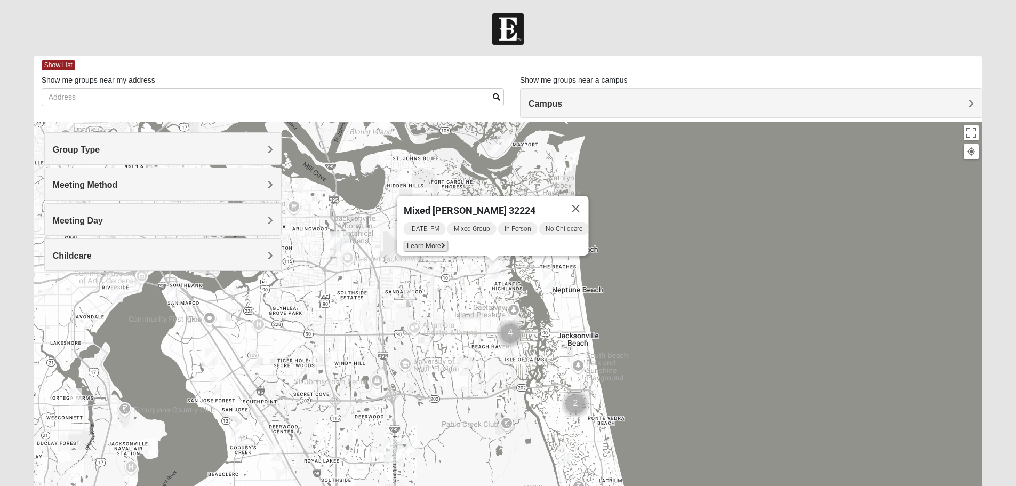
click at [441, 243] on icon at bounding box center [443, 246] width 4 height 6
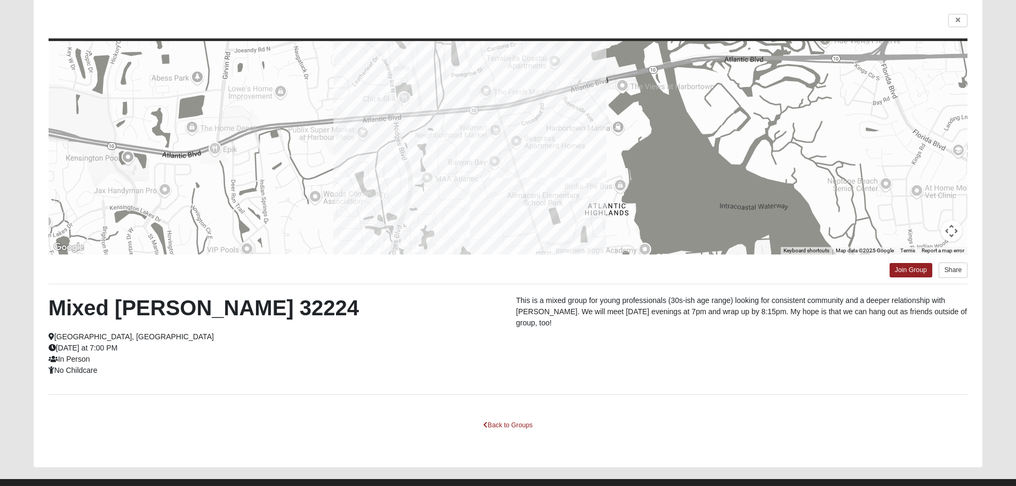
scroll to position [96, 0]
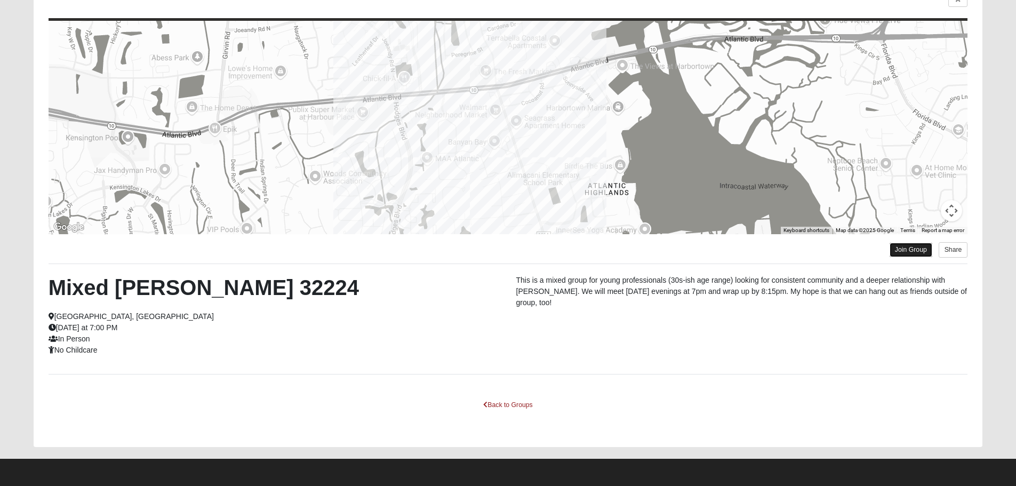
click at [905, 250] on link "Join Group" at bounding box center [911, 250] width 43 height 14
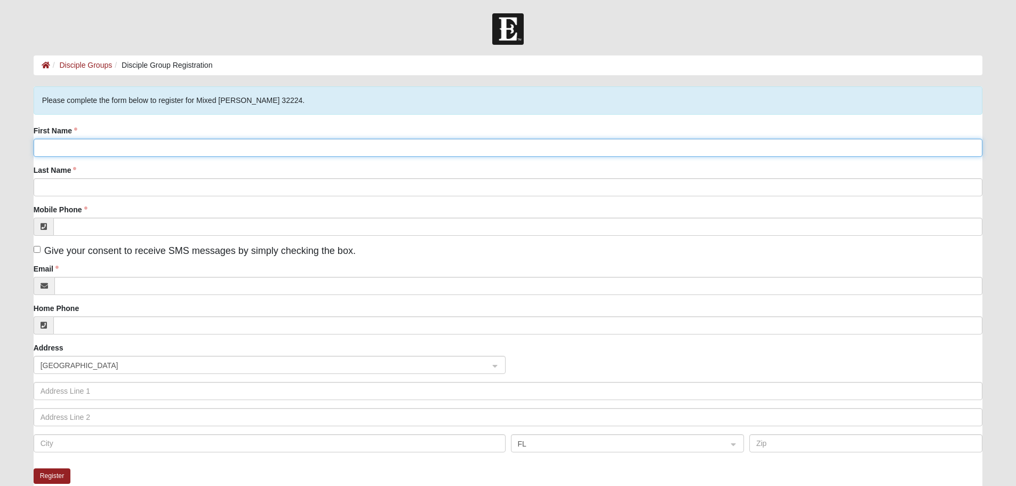
click at [126, 143] on input "First Name" at bounding box center [509, 148] width 950 height 18
type input "r"
type input "Robert"
drag, startPoint x: 173, startPoint y: 163, endPoint x: 171, endPoint y: 171, distance: 8.3
click at [171, 166] on div "First Name Robert Last Name Mobile Phone Give your consent to receive SMS messa…" at bounding box center [509, 292] width 950 height 335
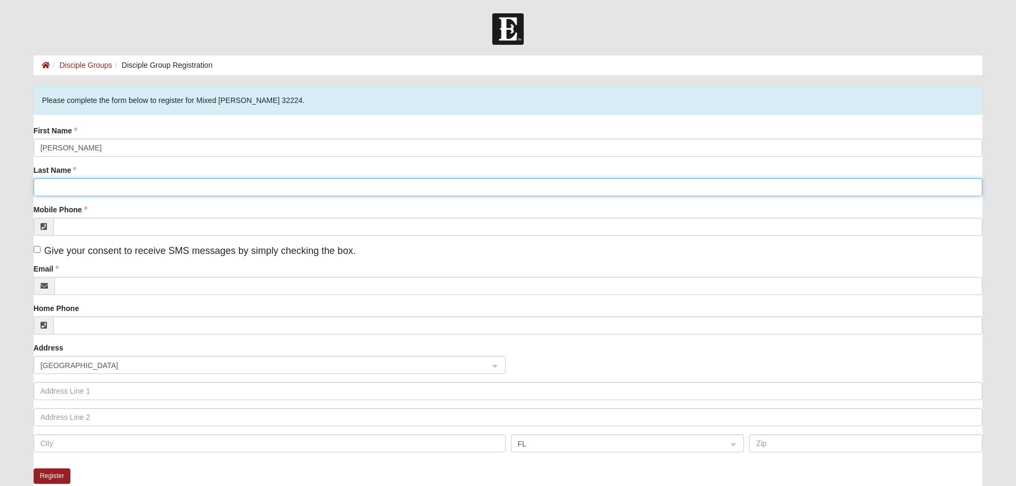
click at [172, 182] on input "Last Name" at bounding box center [509, 187] width 950 height 18
type input "Grune"
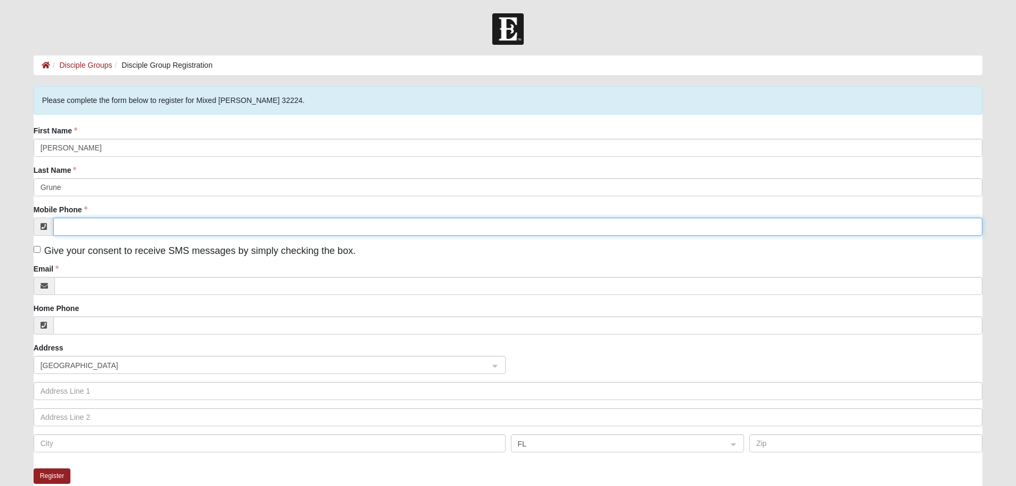
click at [153, 221] on input "Mobile Phone" at bounding box center [518, 227] width 930 height 18
type input "(904) 610-6167"
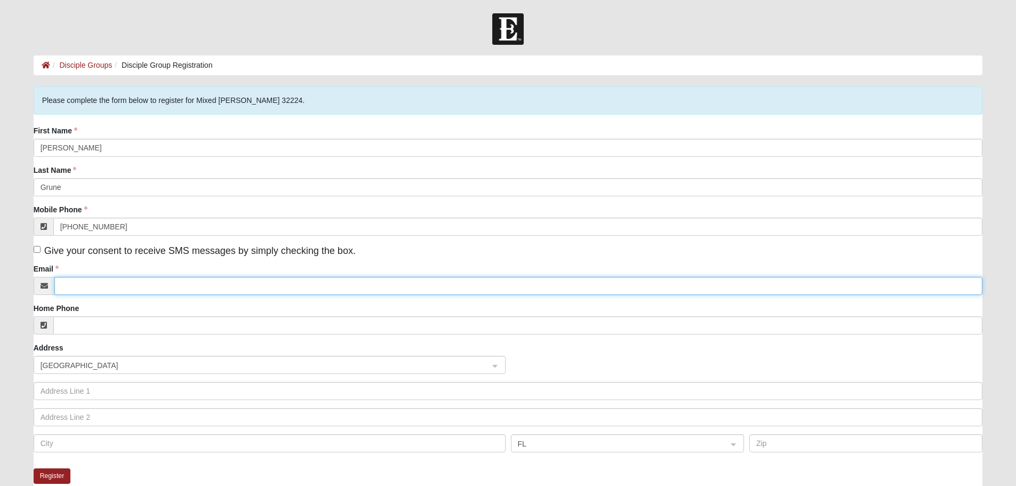
click at [161, 288] on input "Email" at bounding box center [518, 286] width 929 height 18
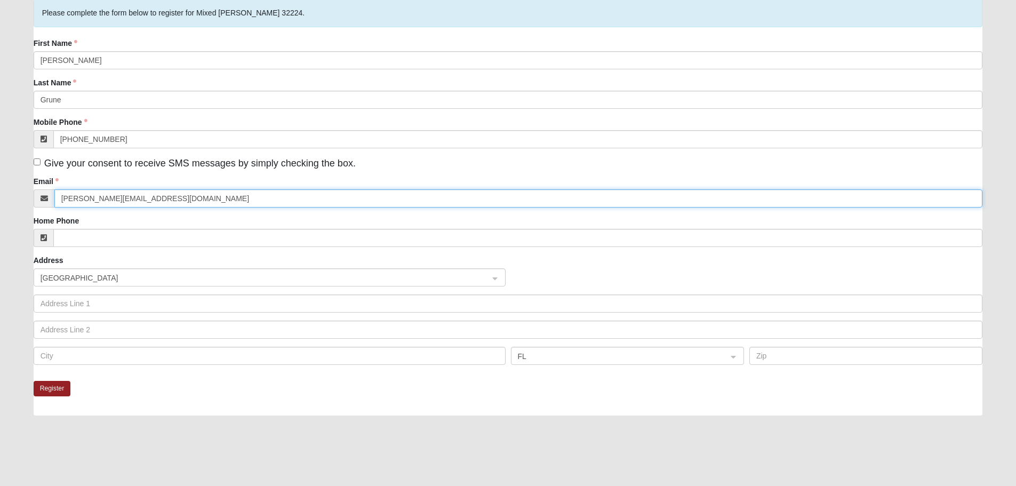
scroll to position [107, 0]
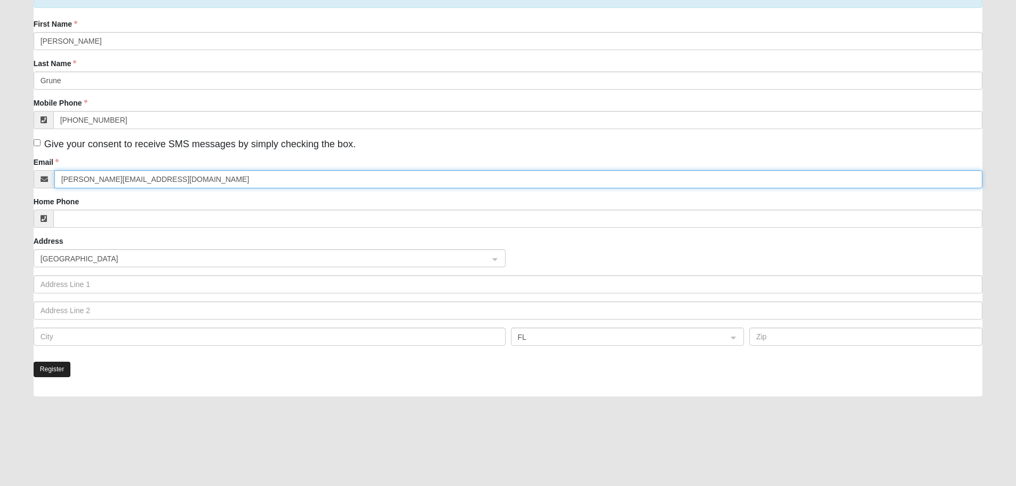
type input "robert.grunejr@gmail.com"
click at [54, 369] on button "Register" at bounding box center [52, 369] width 37 height 15
